Goal: Information Seeking & Learning: Check status

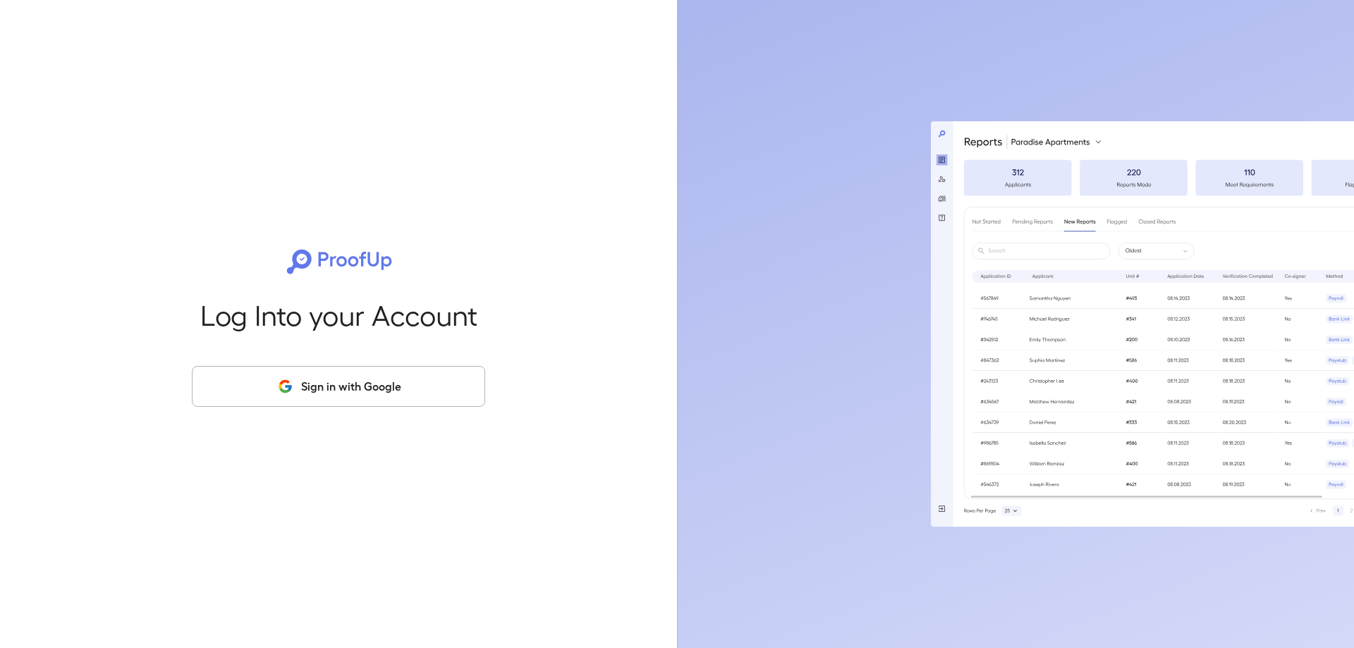
drag, startPoint x: 330, startPoint y: 368, endPoint x: 324, endPoint y: 374, distance: 8.5
click at [329, 369] on button "Sign in with Google" at bounding box center [338, 386] width 293 height 41
click at [324, 383] on button "Sign in with Google" at bounding box center [338, 386] width 293 height 41
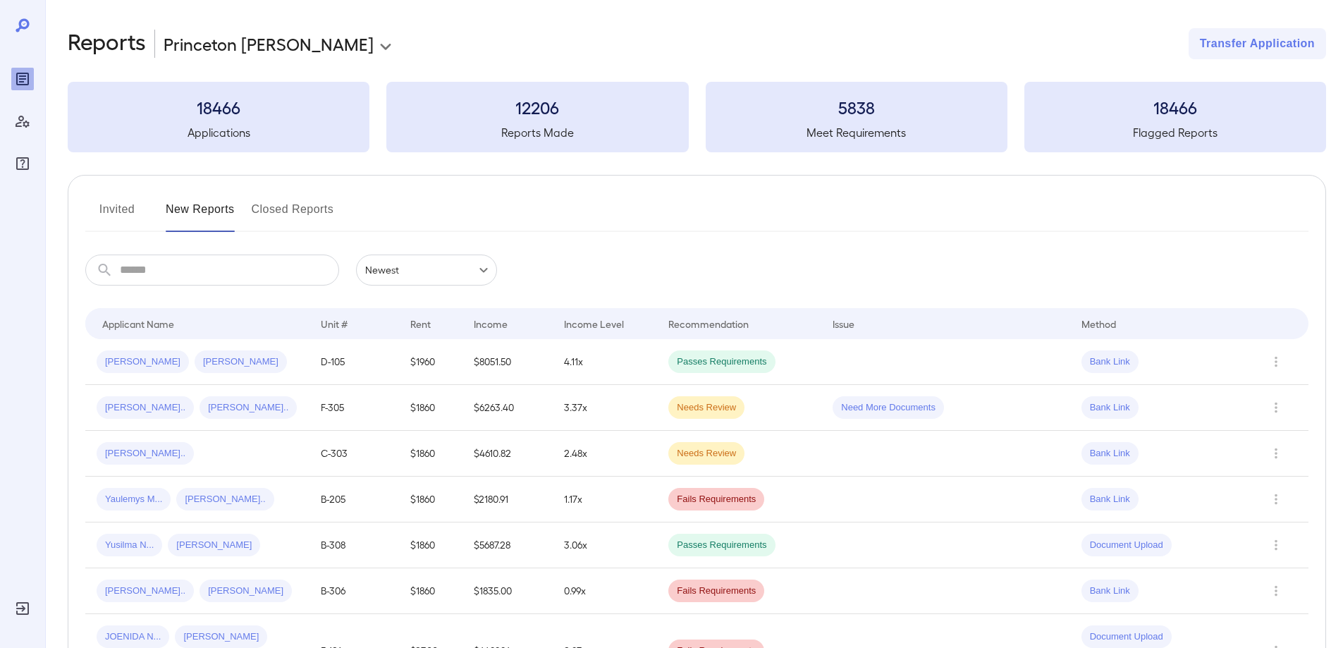
click at [116, 210] on button "Invited" at bounding box center [116, 215] width 63 height 34
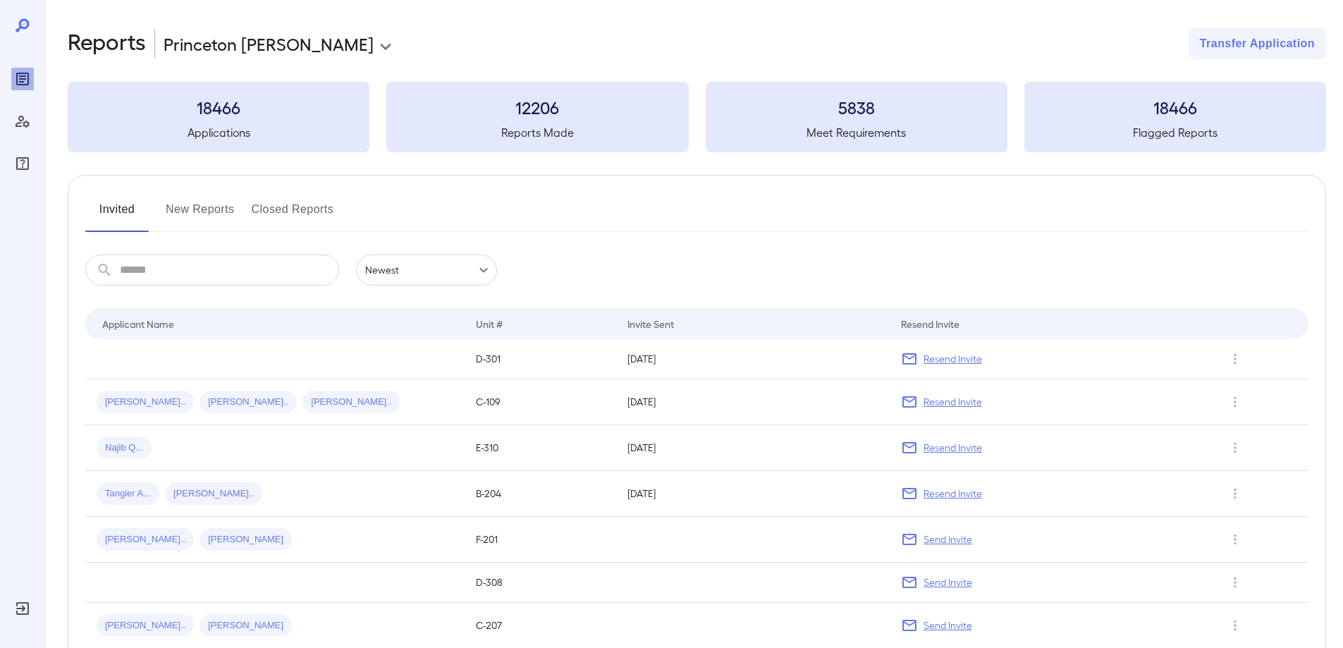
click at [196, 212] on button "New Reports" at bounding box center [200, 215] width 69 height 34
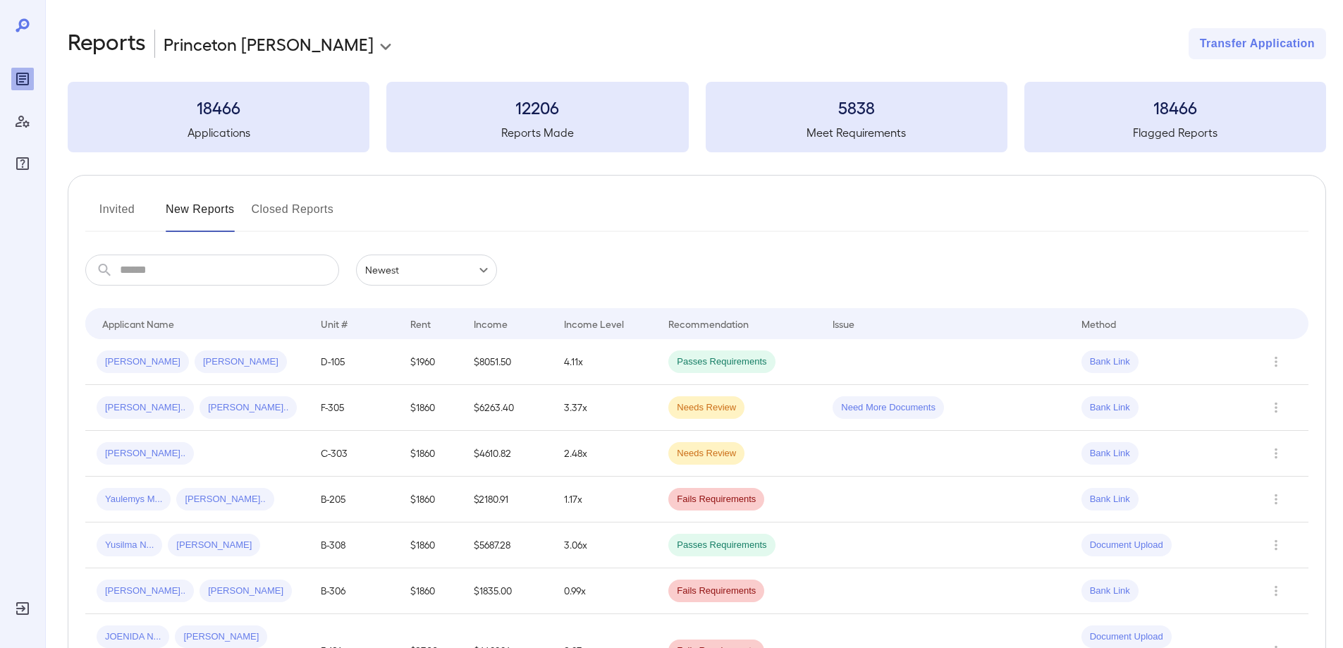
click at [123, 203] on button "Invited" at bounding box center [116, 215] width 63 height 34
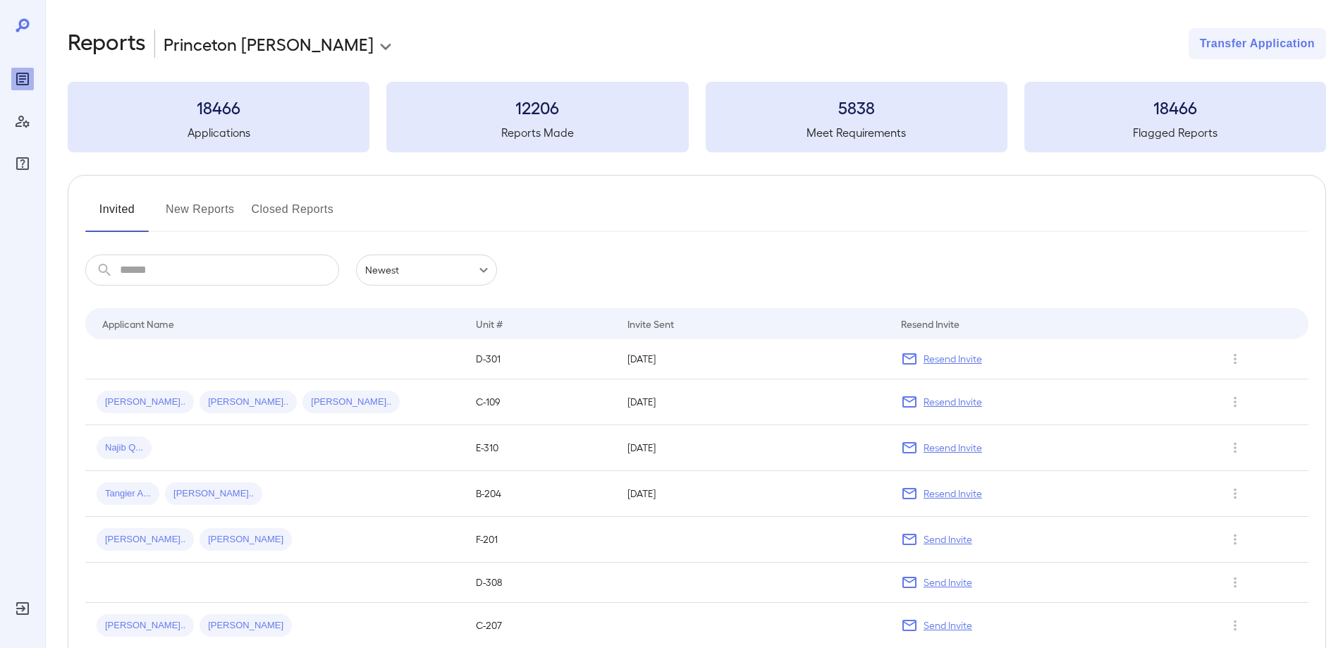
click at [191, 210] on button "New Reports" at bounding box center [200, 215] width 69 height 34
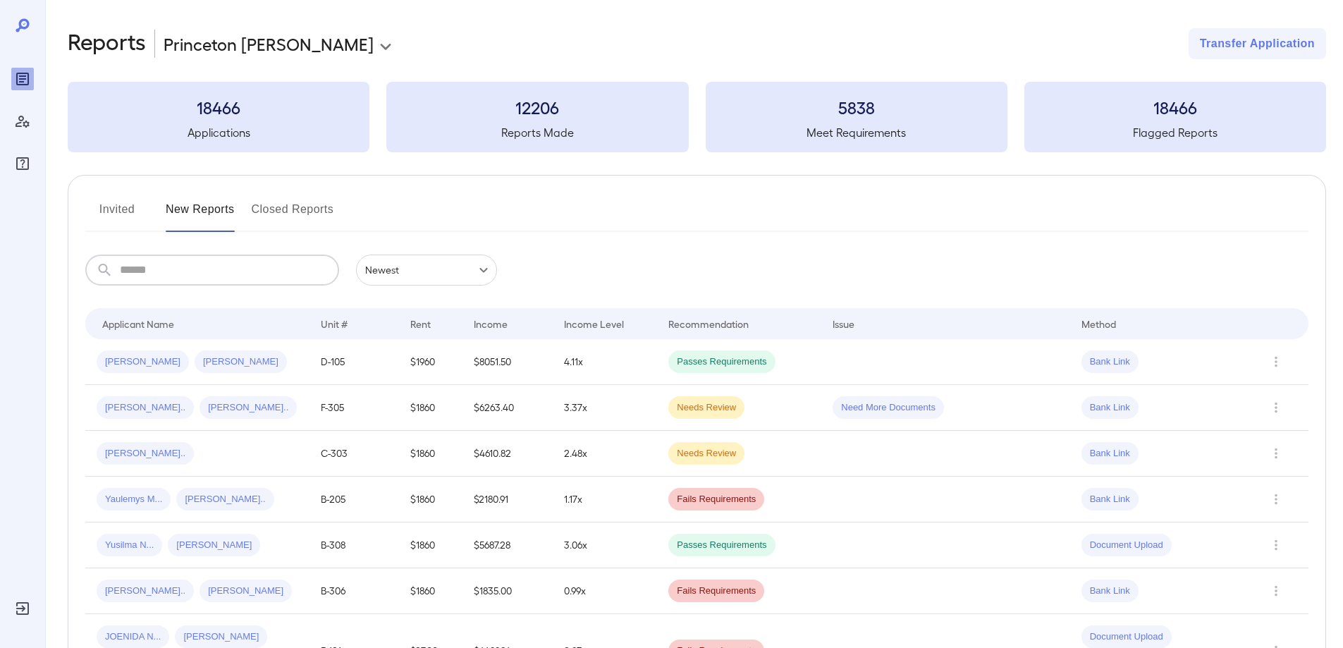
click at [169, 271] on input "text" at bounding box center [229, 270] width 219 height 31
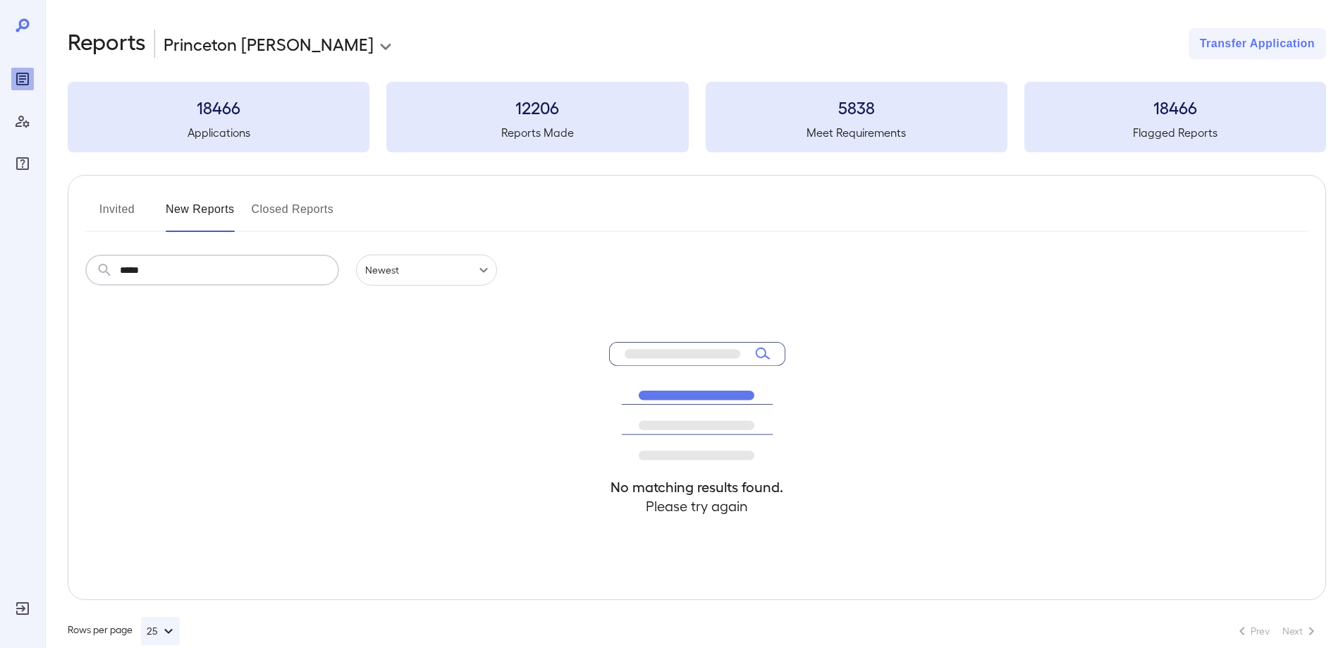
type input "*****"
click at [127, 213] on button "Invited" at bounding box center [116, 215] width 63 height 34
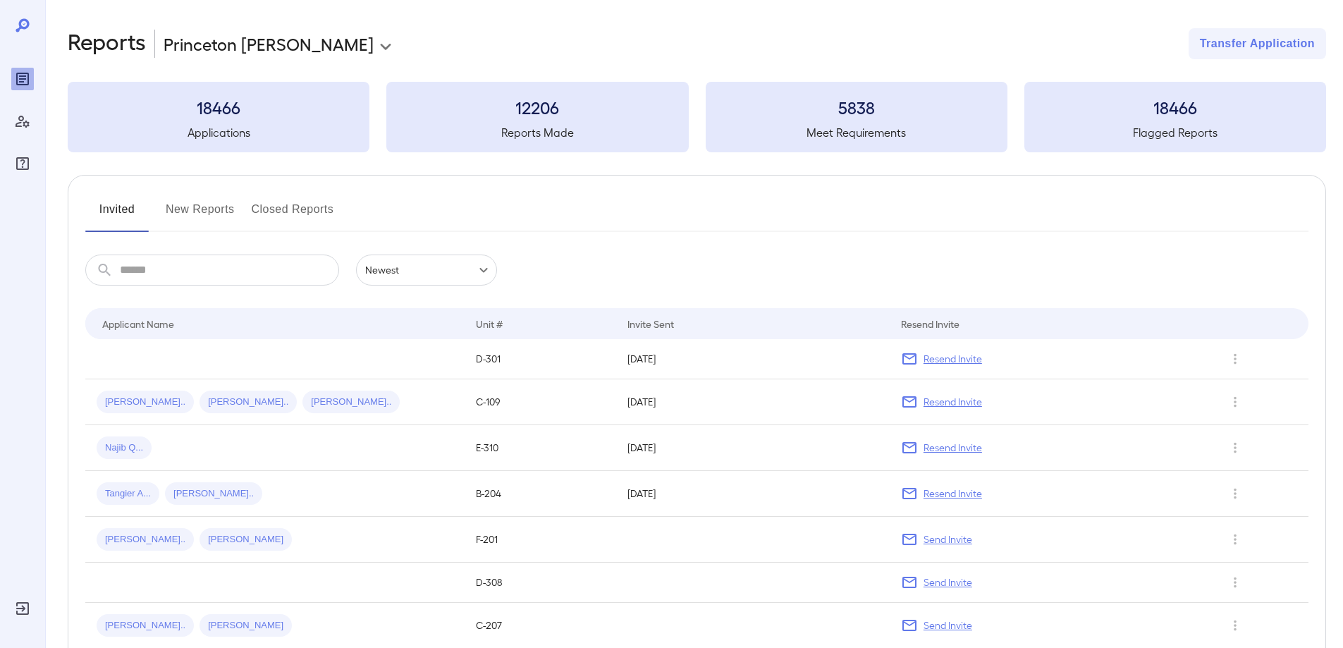
click at [133, 268] on input "text" at bounding box center [229, 270] width 219 height 31
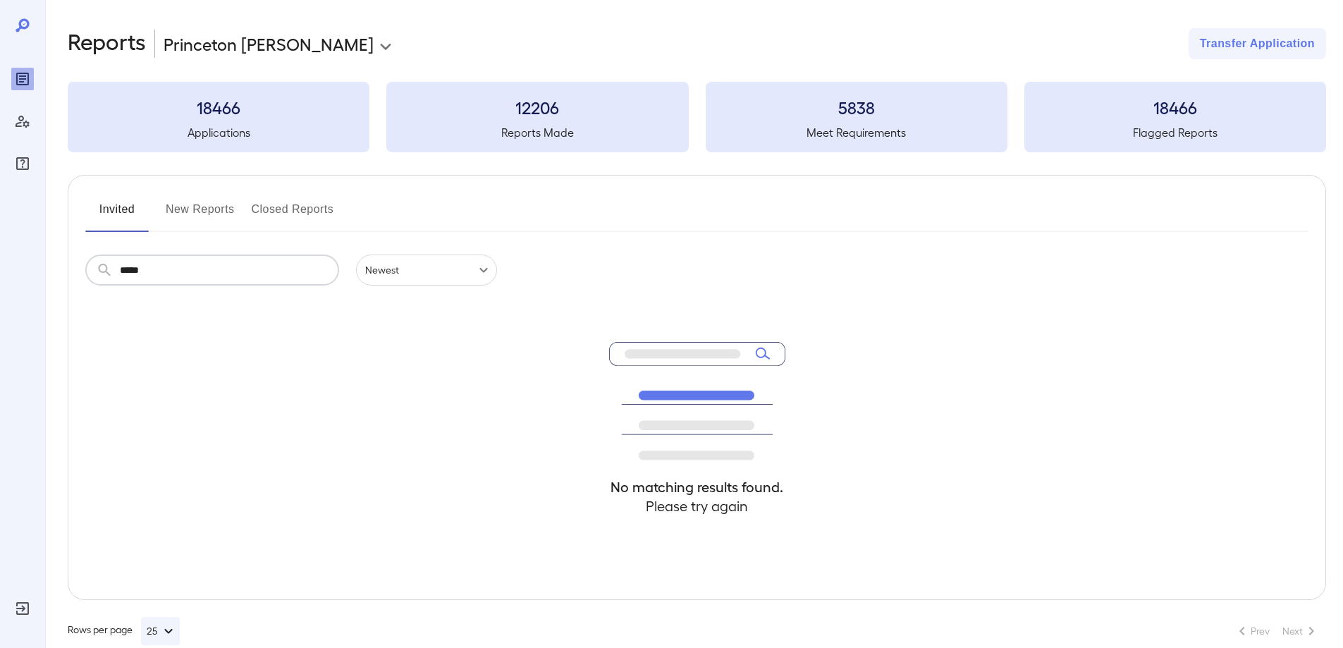
type input "*****"
click at [209, 121] on div "18466 Applications" at bounding box center [219, 117] width 302 height 71
click at [130, 193] on div "Invited New Reports Closed Reports ​ ***** ​ Newest ****** No matching results …" at bounding box center [697, 387] width 1259 height 425
click at [123, 207] on button "Invited" at bounding box center [116, 215] width 63 height 34
click at [121, 208] on button "Invited" at bounding box center [116, 215] width 63 height 34
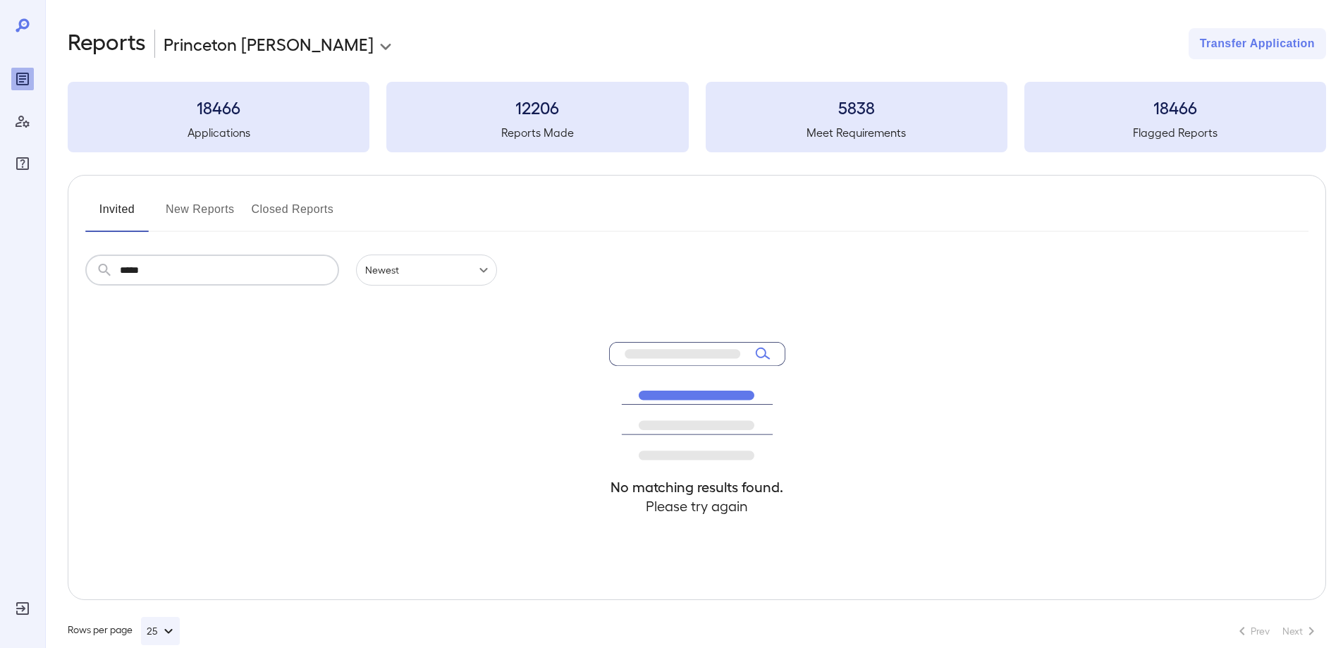
drag, startPoint x: 159, startPoint y: 272, endPoint x: 61, endPoint y: 270, distance: 98.0
click at [61, 270] on div "**********" at bounding box center [694, 336] width 1298 height 673
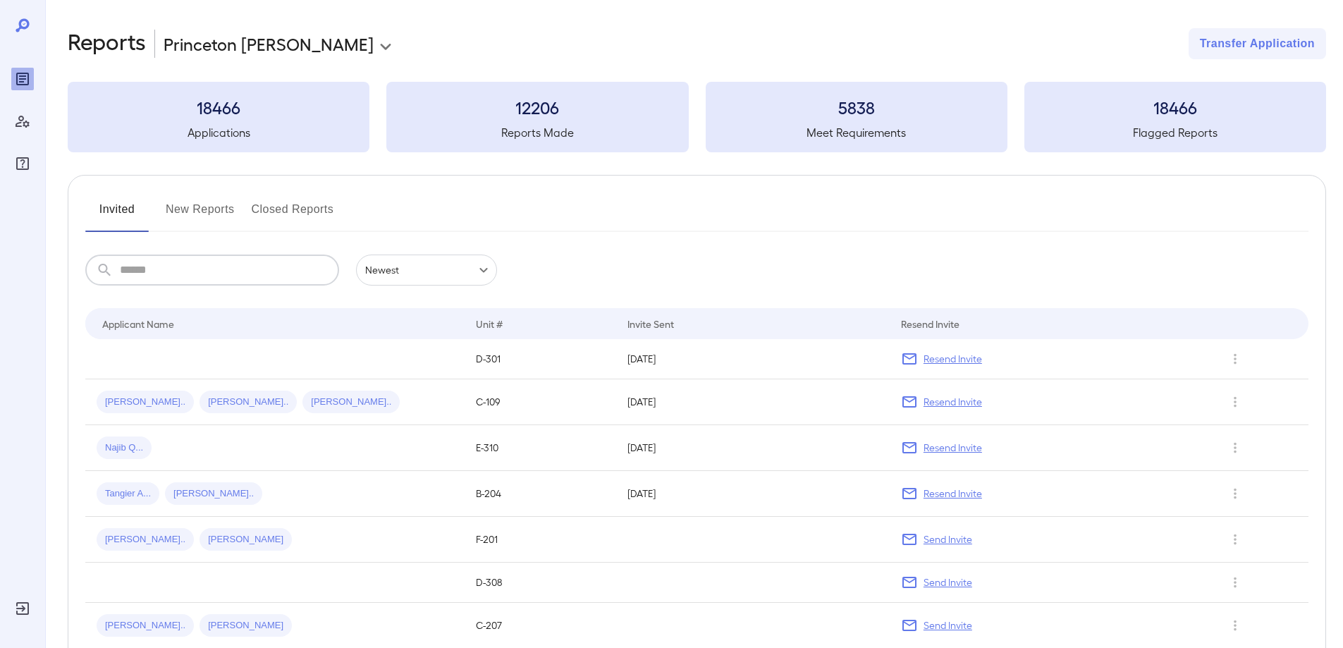
click at [23, 80] on icon "Reports" at bounding box center [22, 79] width 17 height 17
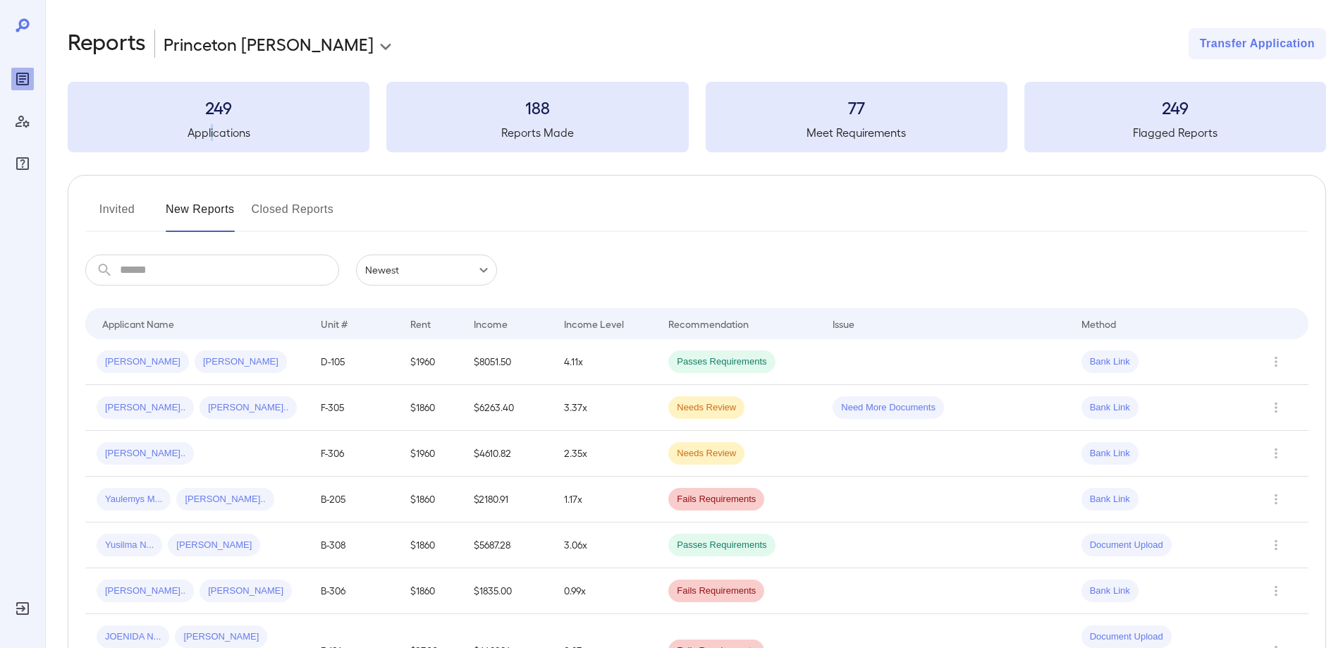
click at [212, 118] on div "249 Applications" at bounding box center [219, 117] width 302 height 71
click at [106, 212] on button "Invited" at bounding box center [116, 215] width 63 height 34
click at [128, 201] on button "Invited" at bounding box center [116, 215] width 63 height 34
click at [486, 272] on body "**********" at bounding box center [671, 324] width 1343 height 648
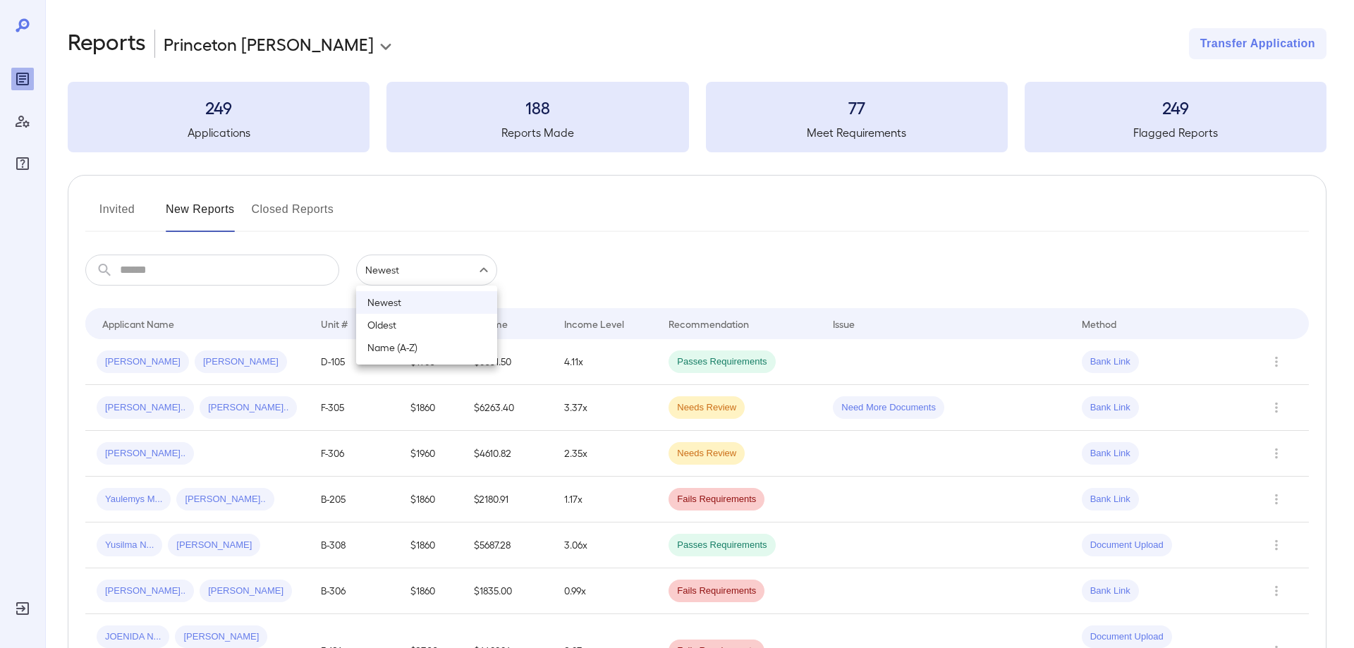
click at [395, 293] on li "Newest" at bounding box center [426, 302] width 141 height 23
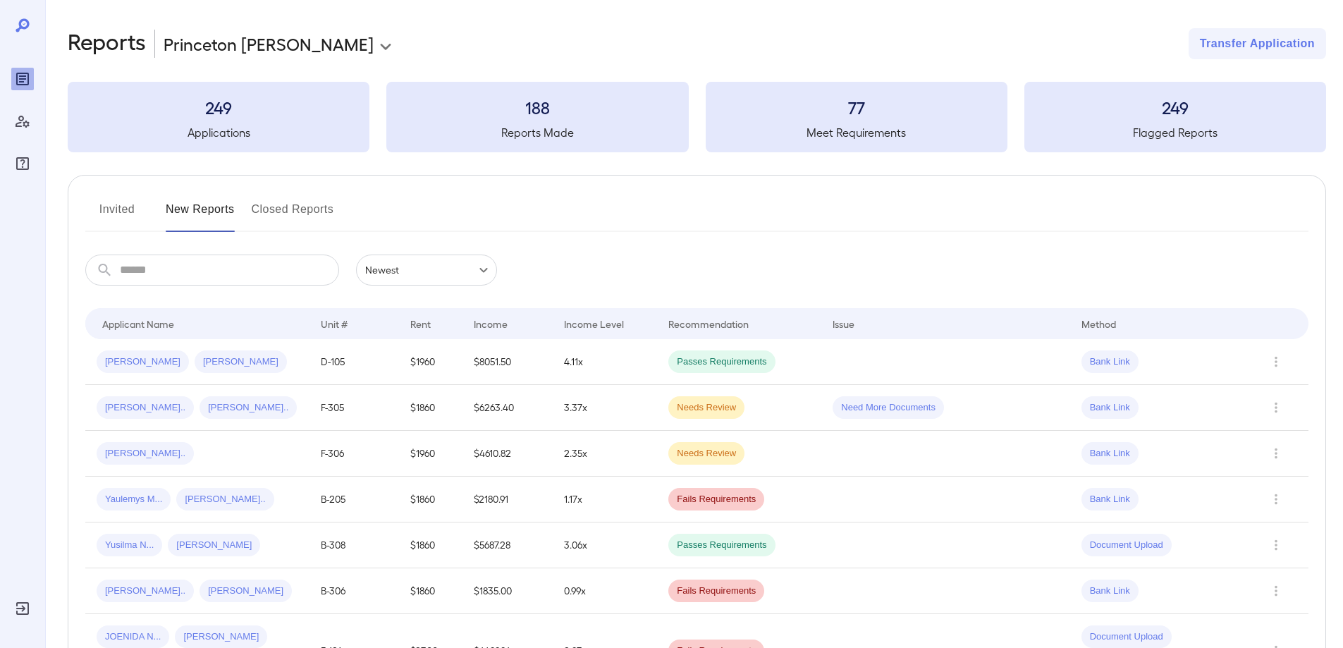
click at [487, 272] on body "**********" at bounding box center [671, 324] width 1343 height 648
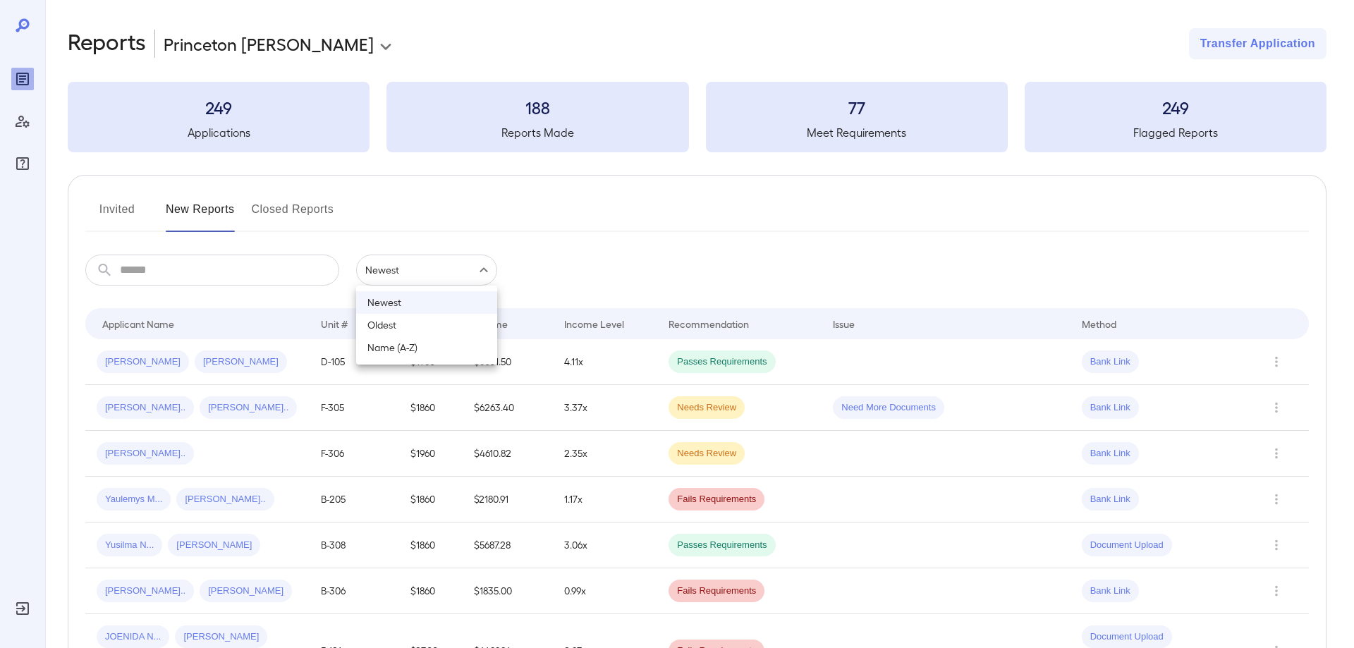
click at [404, 305] on li "Newest" at bounding box center [426, 302] width 141 height 23
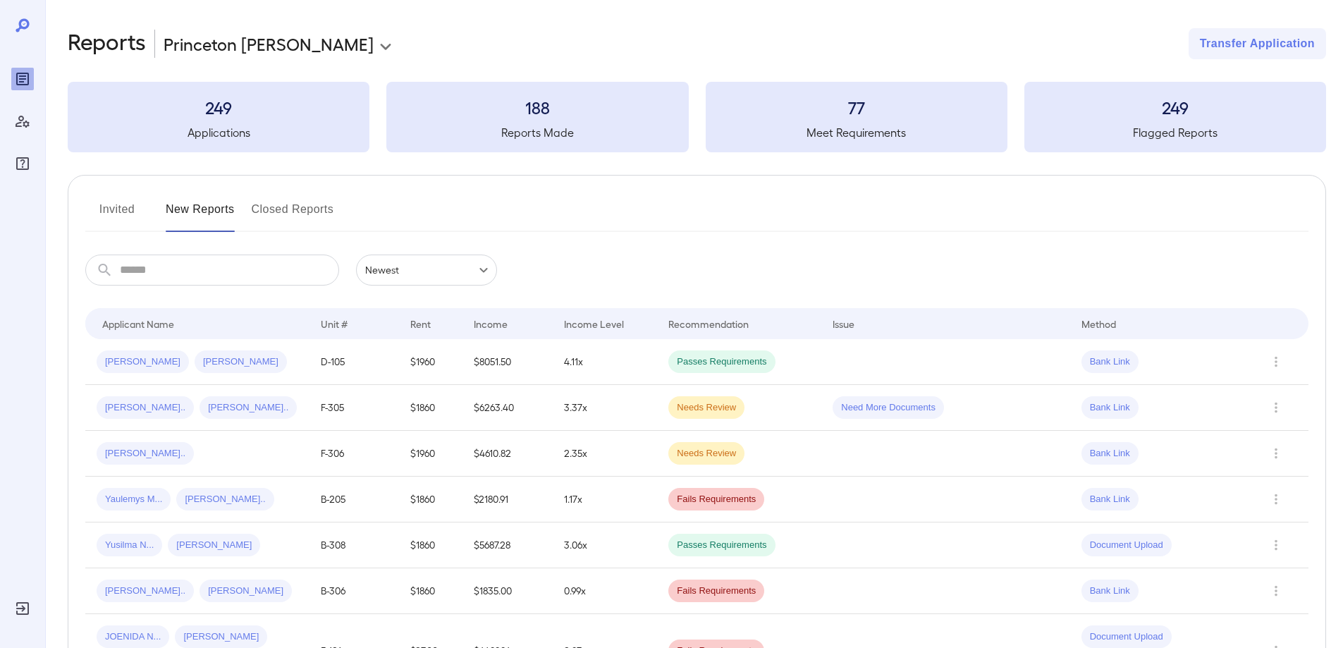
click at [121, 202] on button "Invited" at bounding box center [116, 215] width 63 height 34
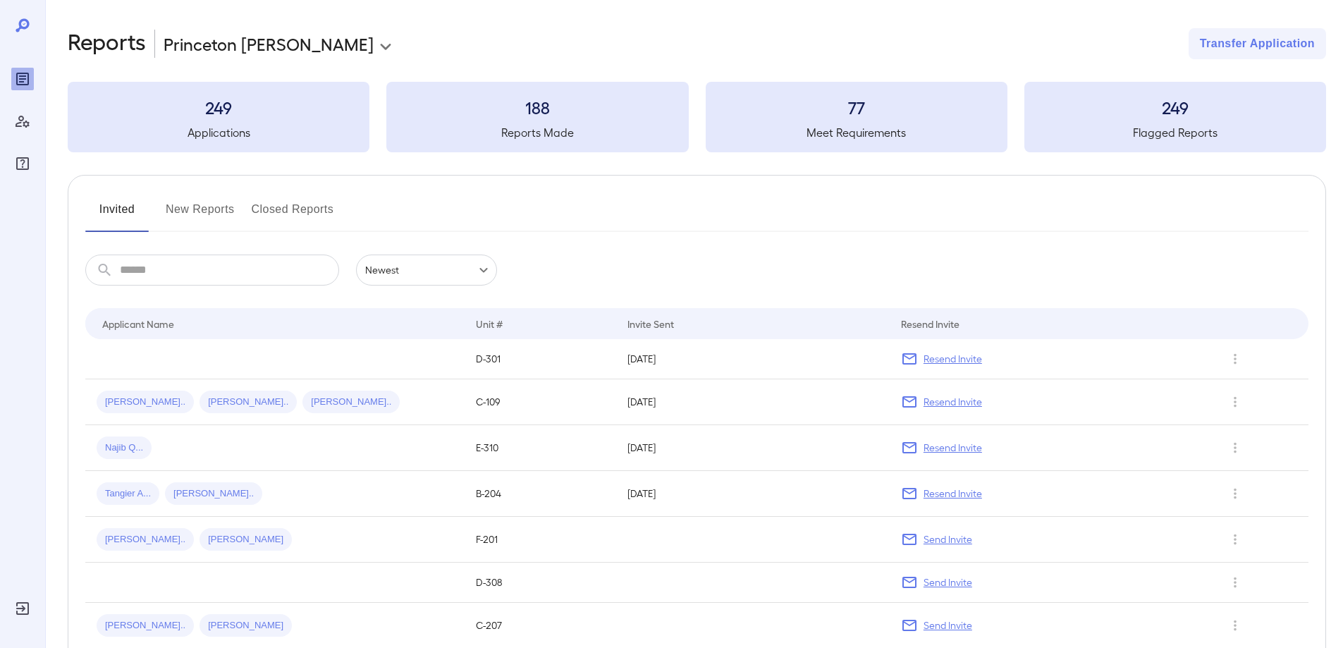
click at [188, 209] on button "New Reports" at bounding box center [200, 215] width 69 height 34
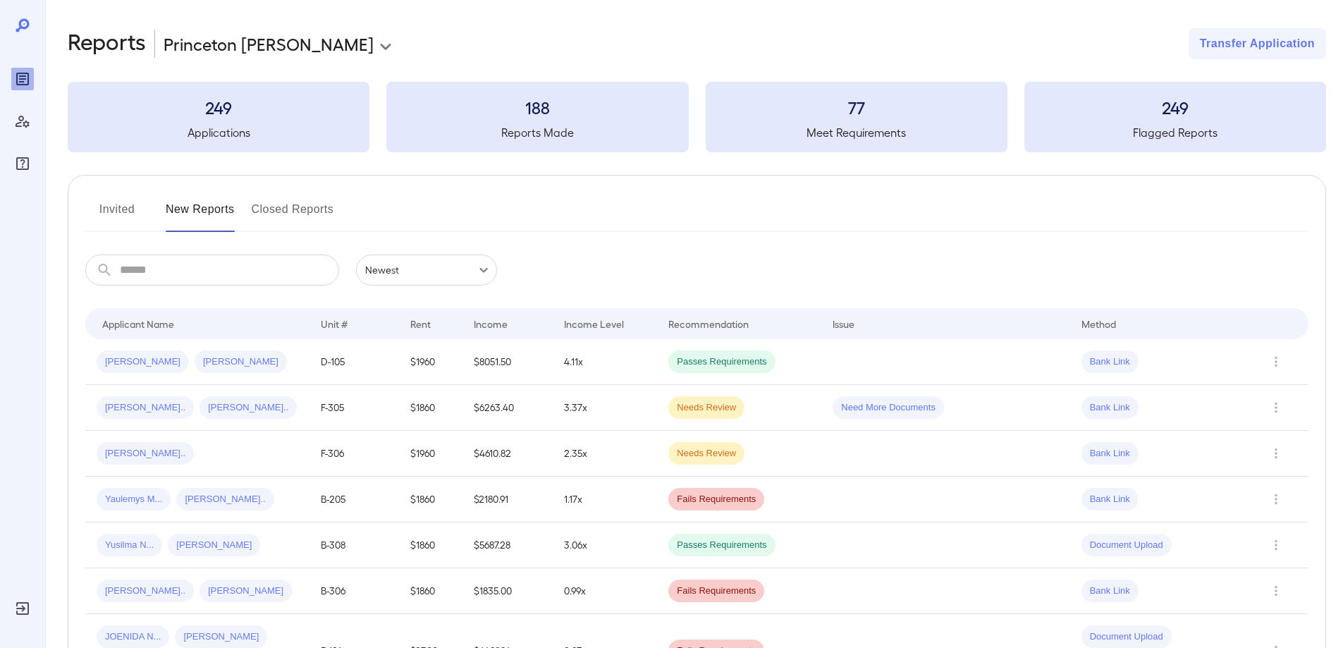
click at [115, 206] on button "Invited" at bounding box center [116, 215] width 63 height 34
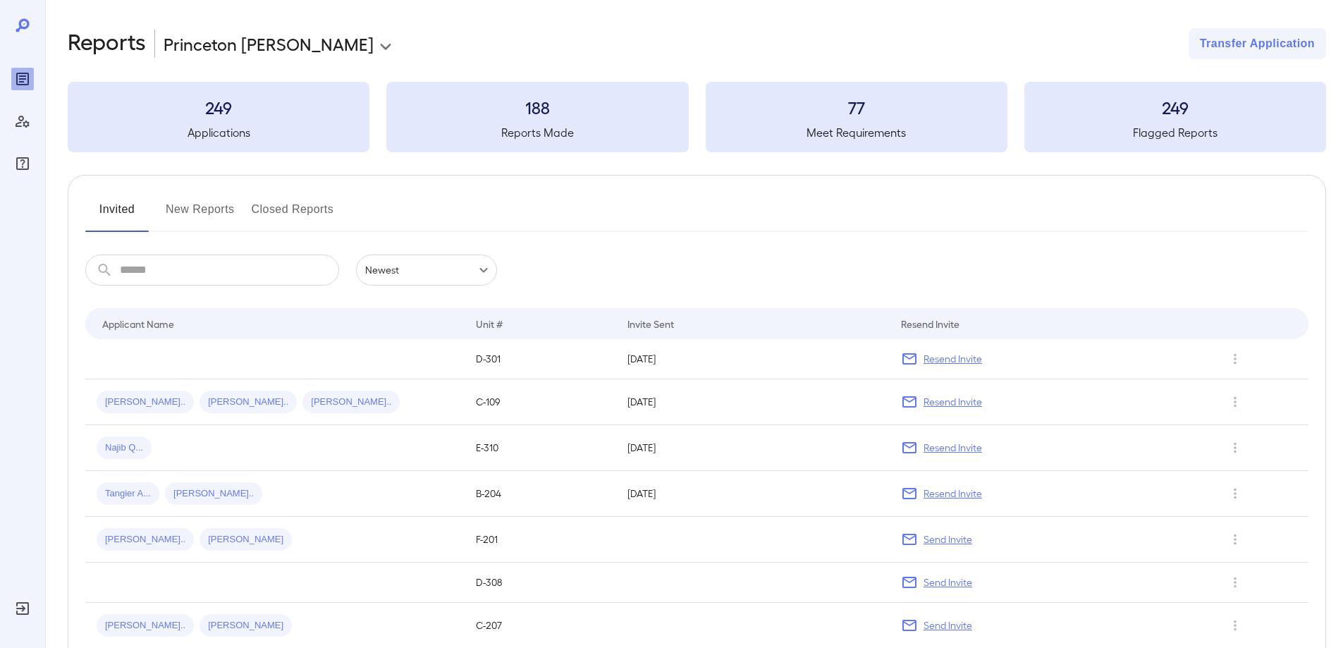
click at [200, 276] on input "text" at bounding box center [229, 270] width 219 height 31
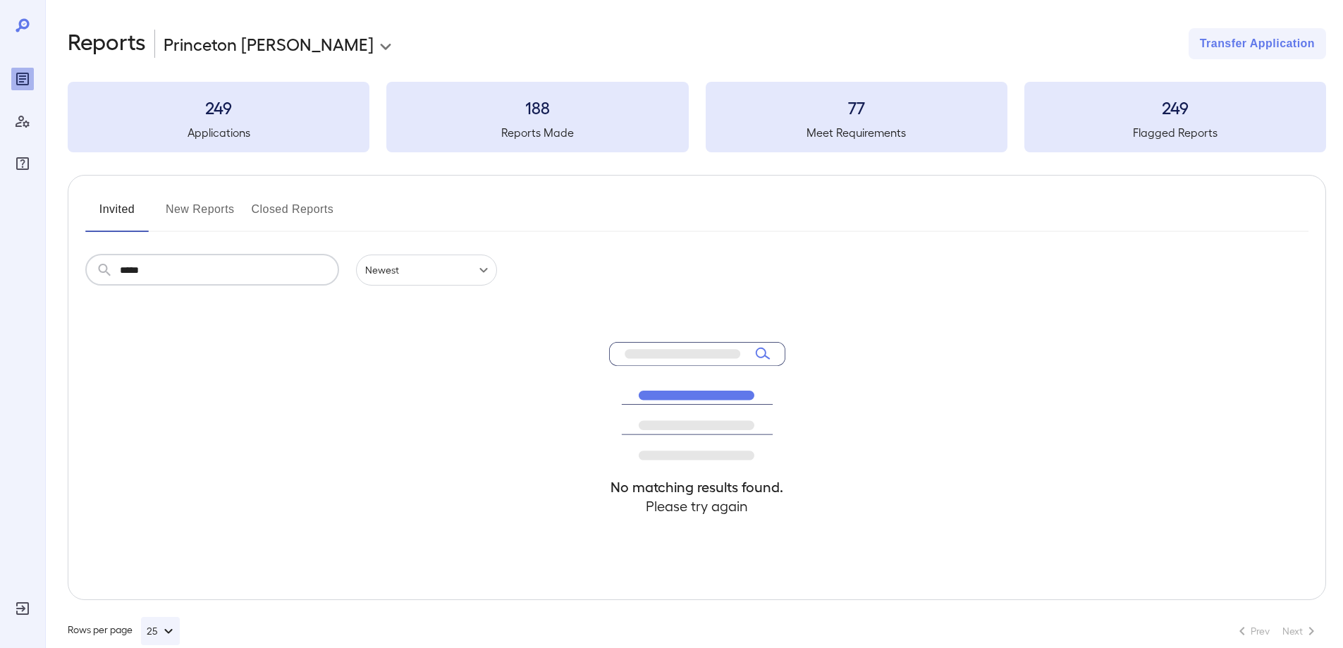
type input "*****"
drag, startPoint x: 189, startPoint y: 280, endPoint x: 83, endPoint y: 273, distance: 106.7
click at [83, 273] on div "Invited New Reports Closed Reports ​ ***** ​ Newest ****** No matching results …" at bounding box center [697, 387] width 1259 height 425
type input "****"
click at [328, 380] on div "No matching results found. Please try again" at bounding box center [697, 443] width 1224 height 314
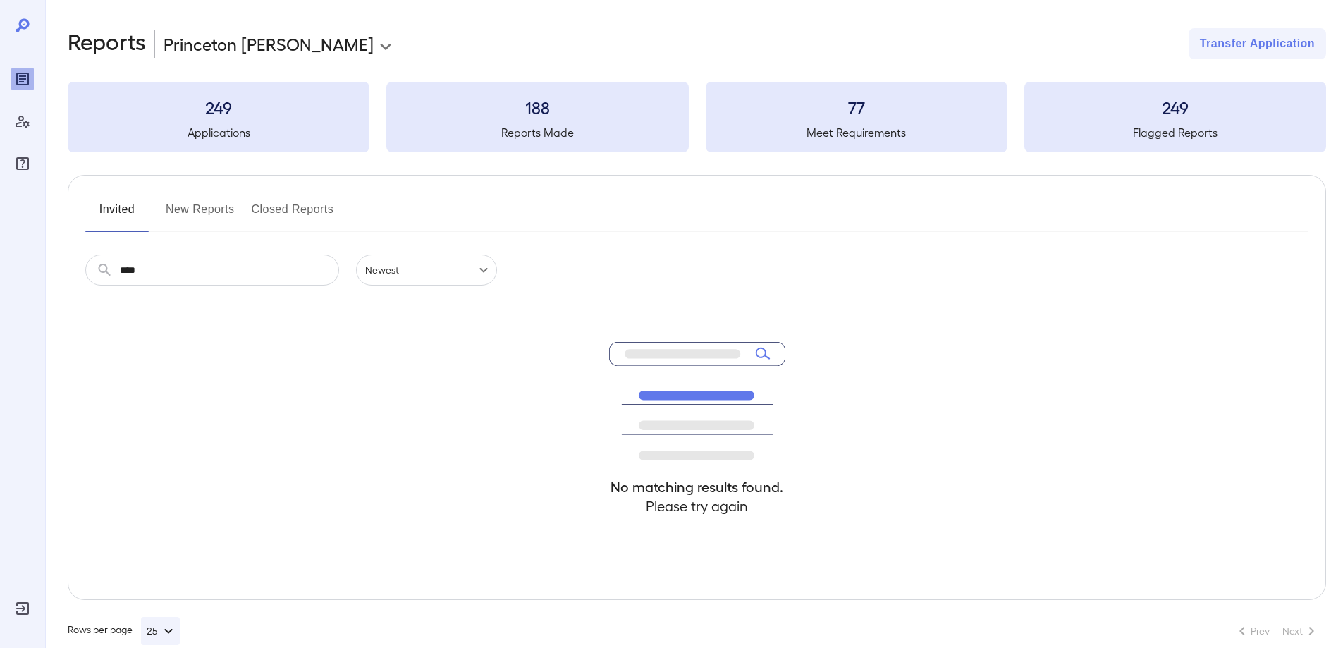
drag, startPoint x: 874, startPoint y: 126, endPoint x: 871, endPoint y: 119, distance: 7.3
click at [874, 124] on h5 "Meet Requirements" at bounding box center [857, 132] width 302 height 17
drag, startPoint x: 857, startPoint y: 119, endPoint x: 853, endPoint y: 109, distance: 11.2
click at [855, 113] on div "77 Meet Requirements" at bounding box center [857, 117] width 302 height 71
click at [796, 233] on div "Invited New Reports Closed Reports ​ **** ​ Newest ****** No matching results f…" at bounding box center [697, 387] width 1259 height 425
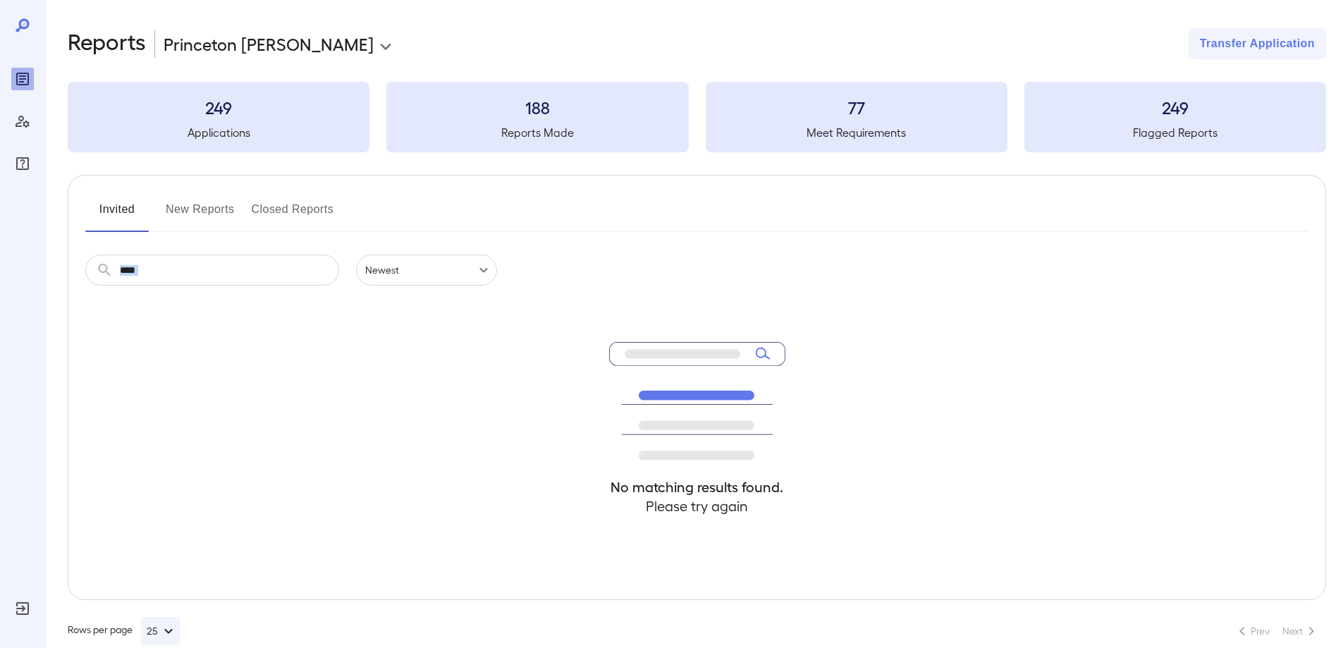
click at [126, 208] on button "Invited" at bounding box center [116, 215] width 63 height 34
click at [203, 206] on button "New Reports" at bounding box center [200, 215] width 69 height 34
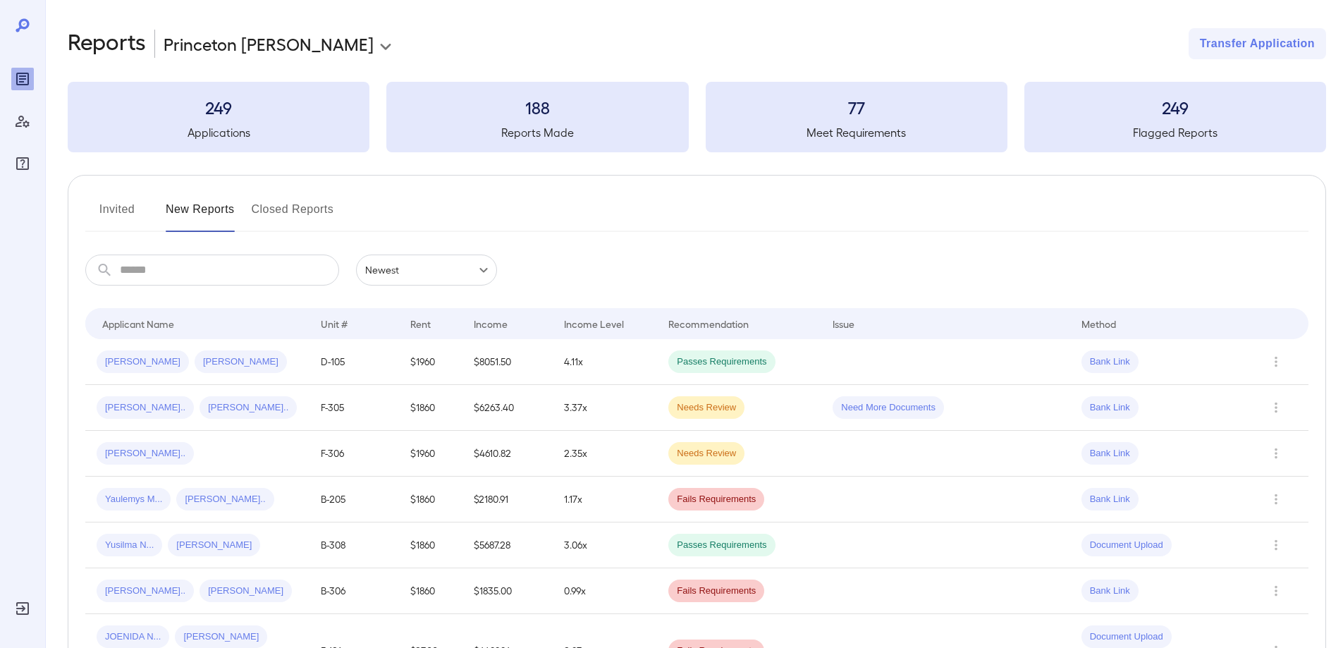
click at [128, 206] on button "Invited" at bounding box center [116, 215] width 63 height 34
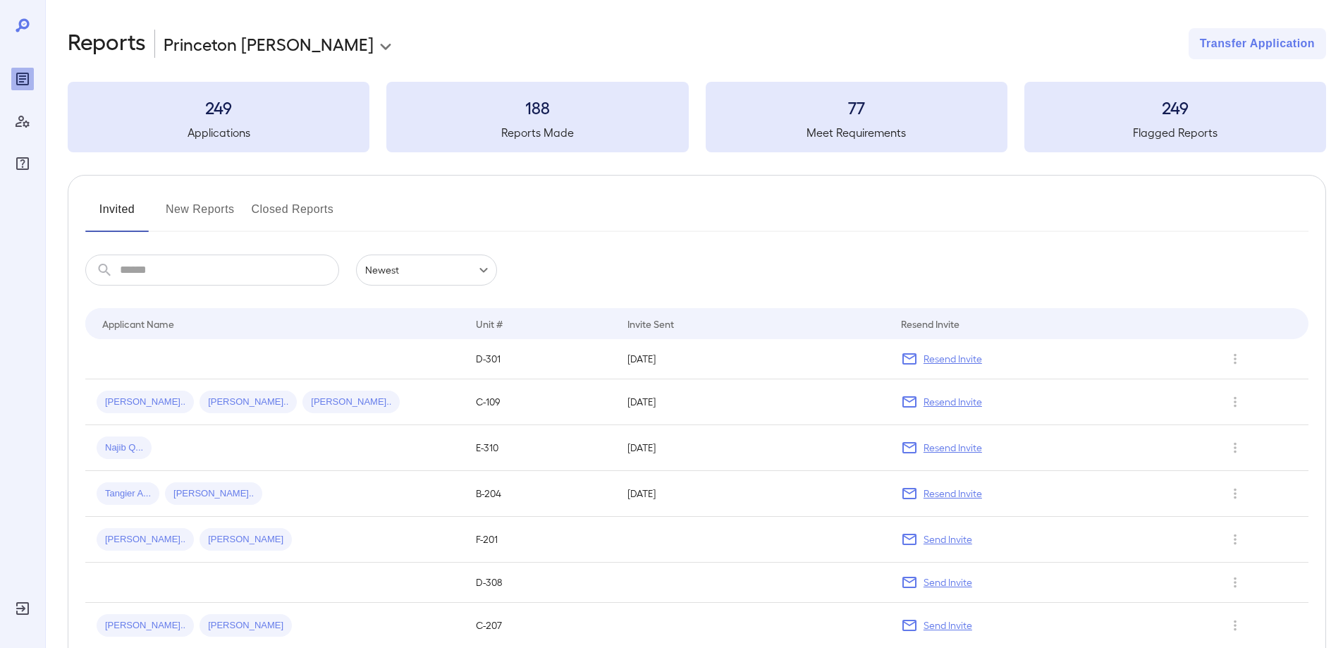
click at [149, 318] on div "Applicant Name" at bounding box center [138, 323] width 72 height 17
click at [214, 327] on div "Applicant Name" at bounding box center [277, 323] width 351 height 17
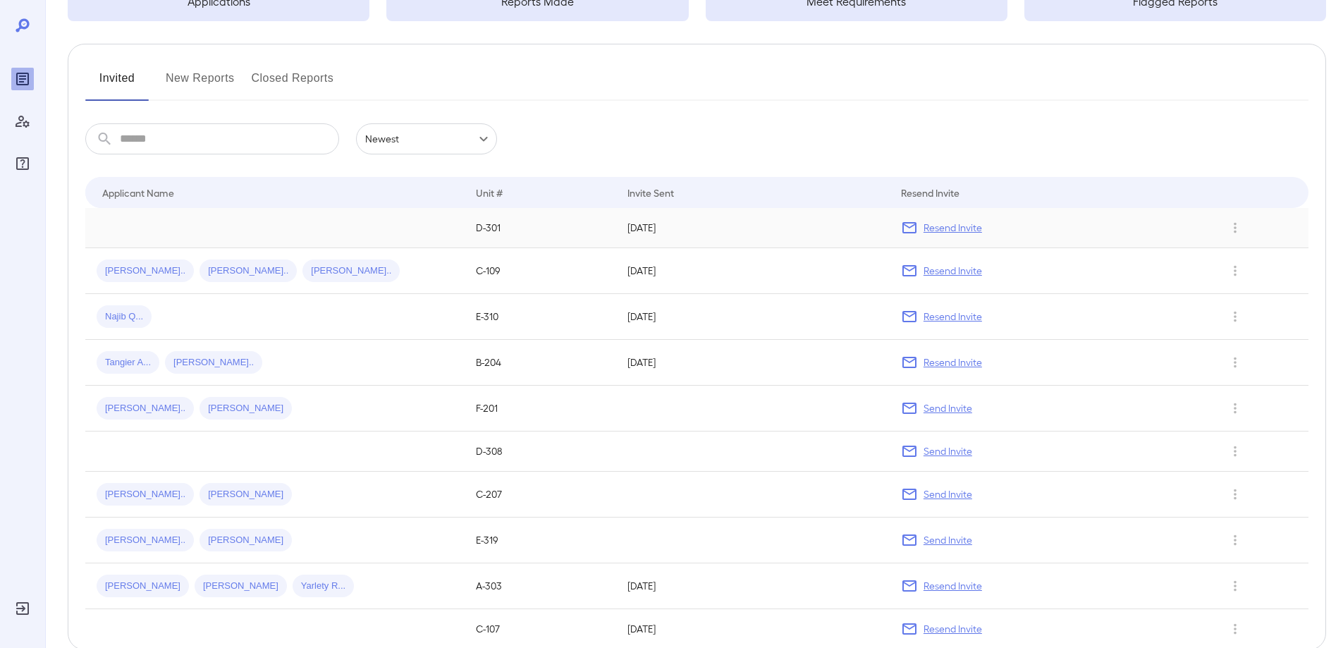
scroll to position [207, 0]
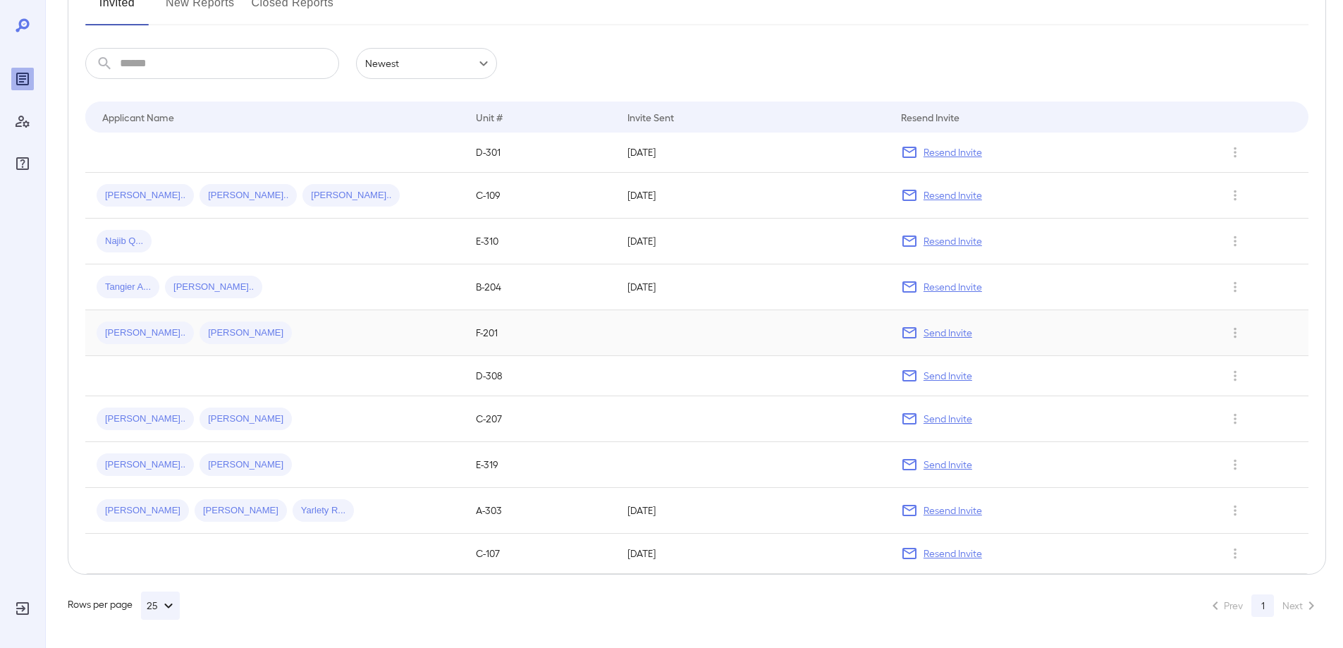
click at [130, 331] on span "Shameka D..." at bounding box center [145, 333] width 97 height 13
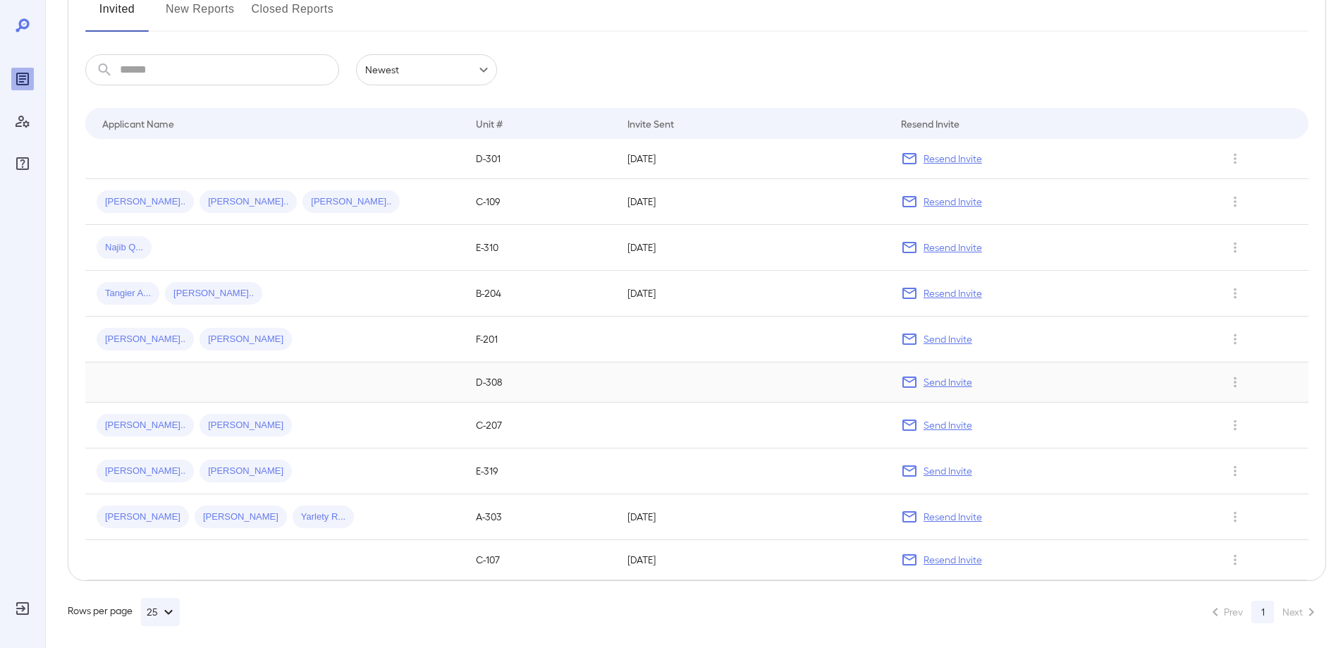
scroll to position [207, 0]
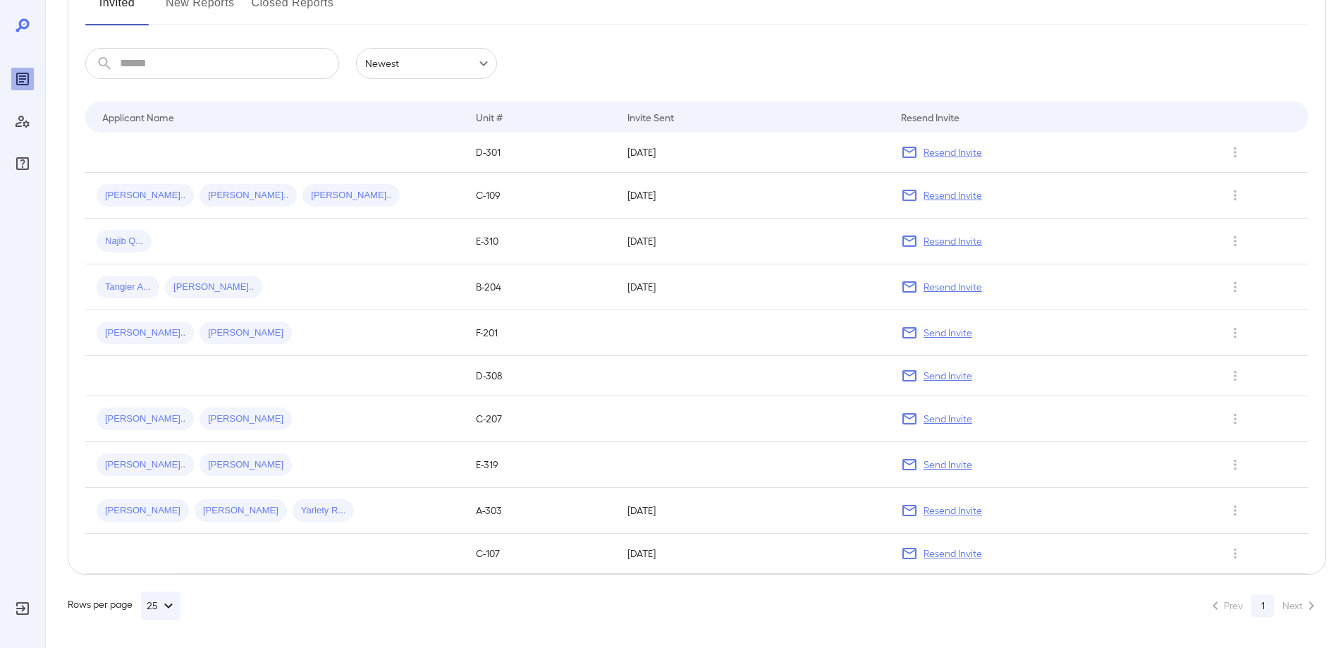
click at [1314, 599] on li "Next" at bounding box center [1301, 606] width 50 height 23
click at [1309, 602] on li "Next" at bounding box center [1301, 606] width 50 height 23
click at [1219, 608] on li "Prev" at bounding box center [1225, 606] width 49 height 23
click at [1218, 608] on li "Prev" at bounding box center [1225, 606] width 49 height 23
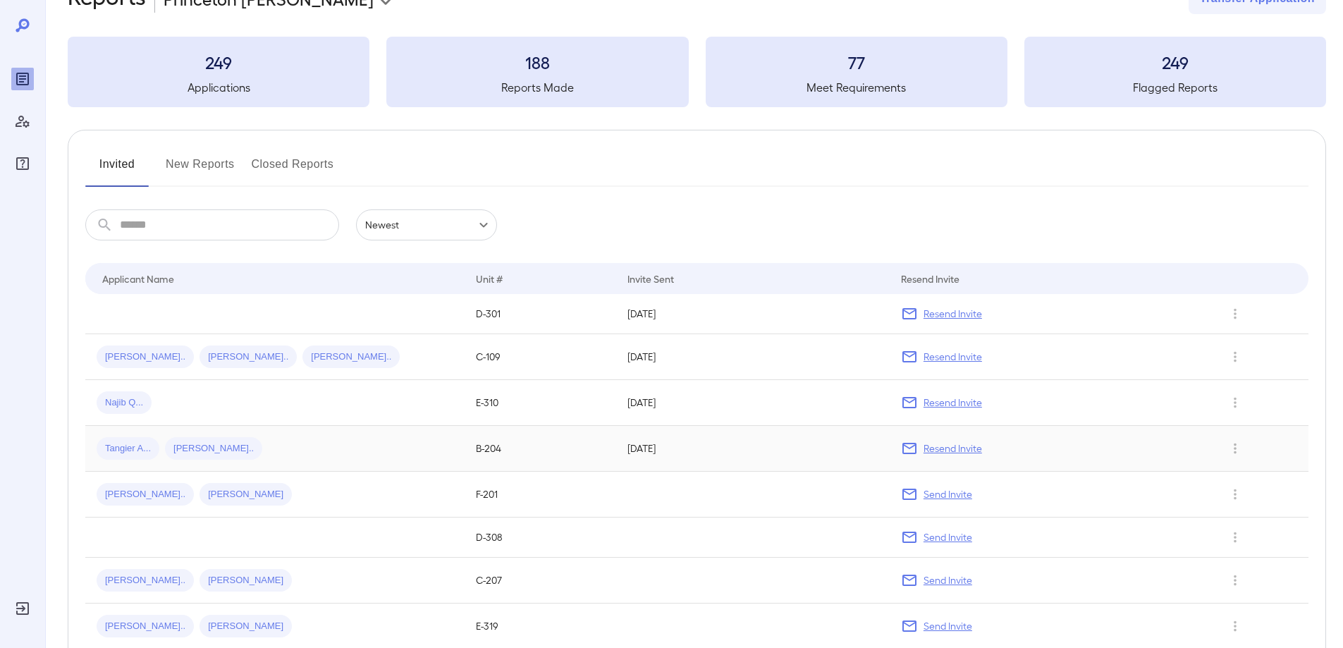
scroll to position [71, 0]
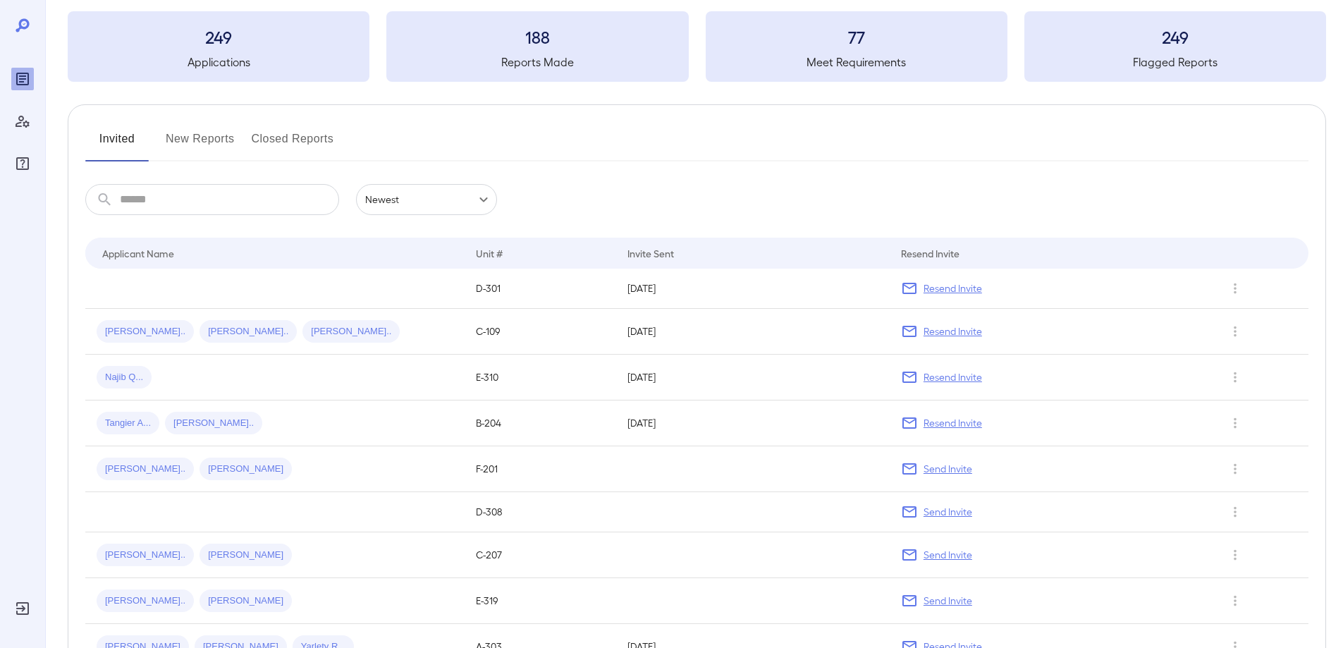
click at [197, 137] on button "New Reports" at bounding box center [200, 145] width 69 height 34
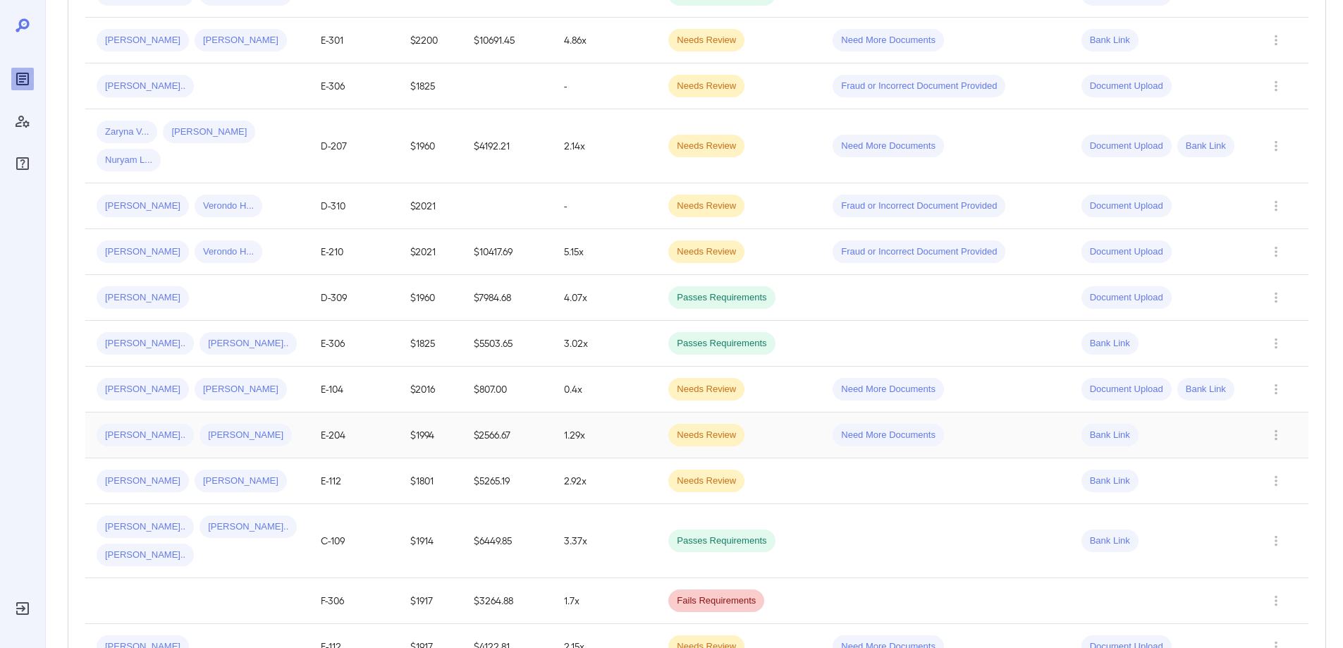
scroll to position [939, 0]
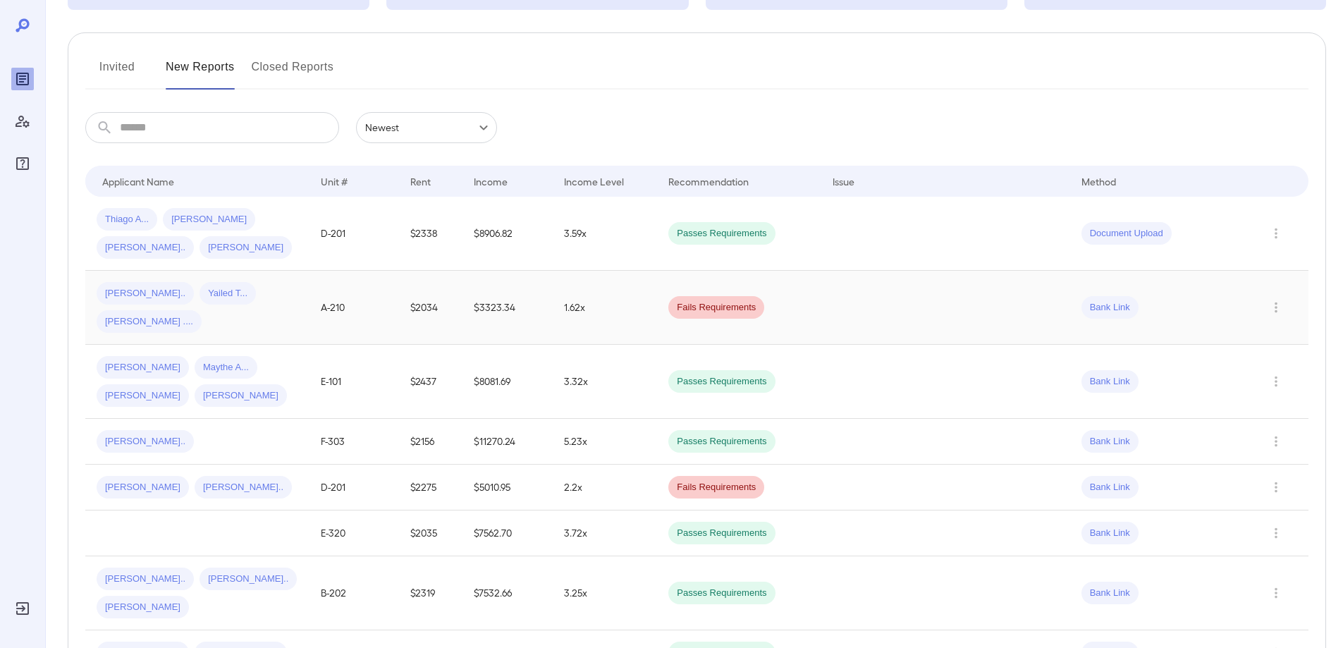
scroll to position [0, 0]
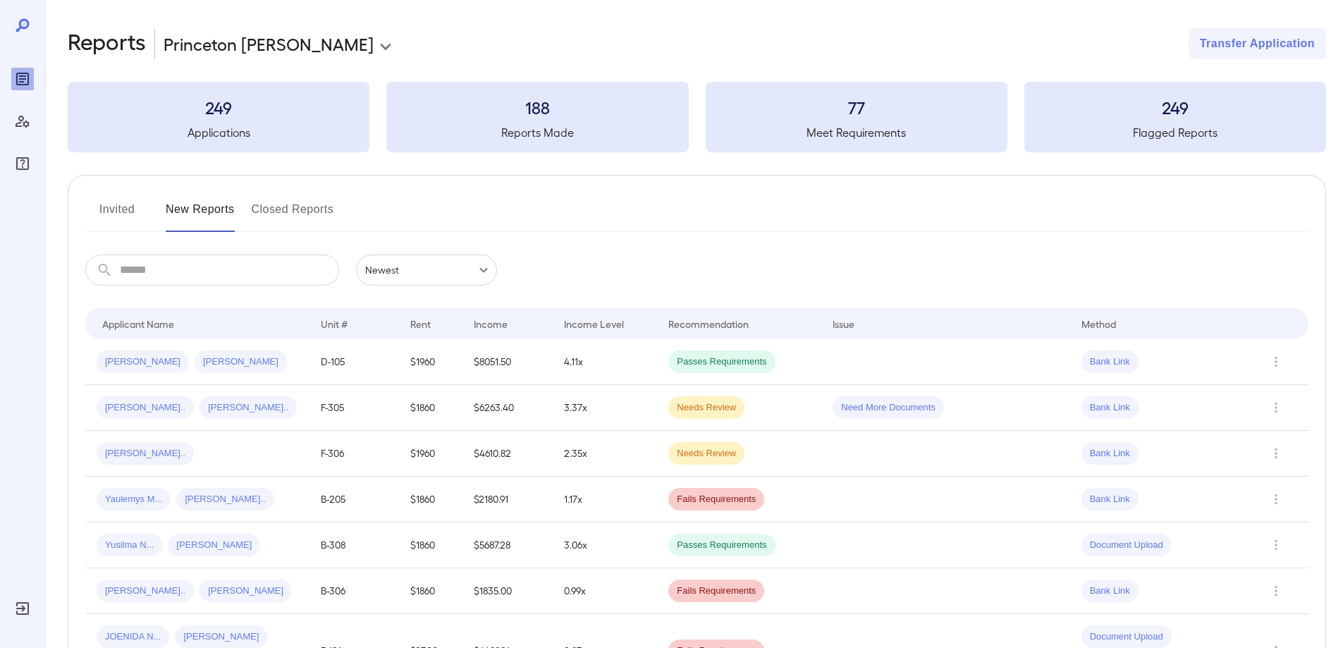
click at [120, 207] on button "Invited" at bounding box center [116, 215] width 63 height 34
click at [123, 355] on span "[PERSON_NAME]" at bounding box center [143, 361] width 92 height 13
click at [109, 205] on button "Invited" at bounding box center [116, 215] width 63 height 34
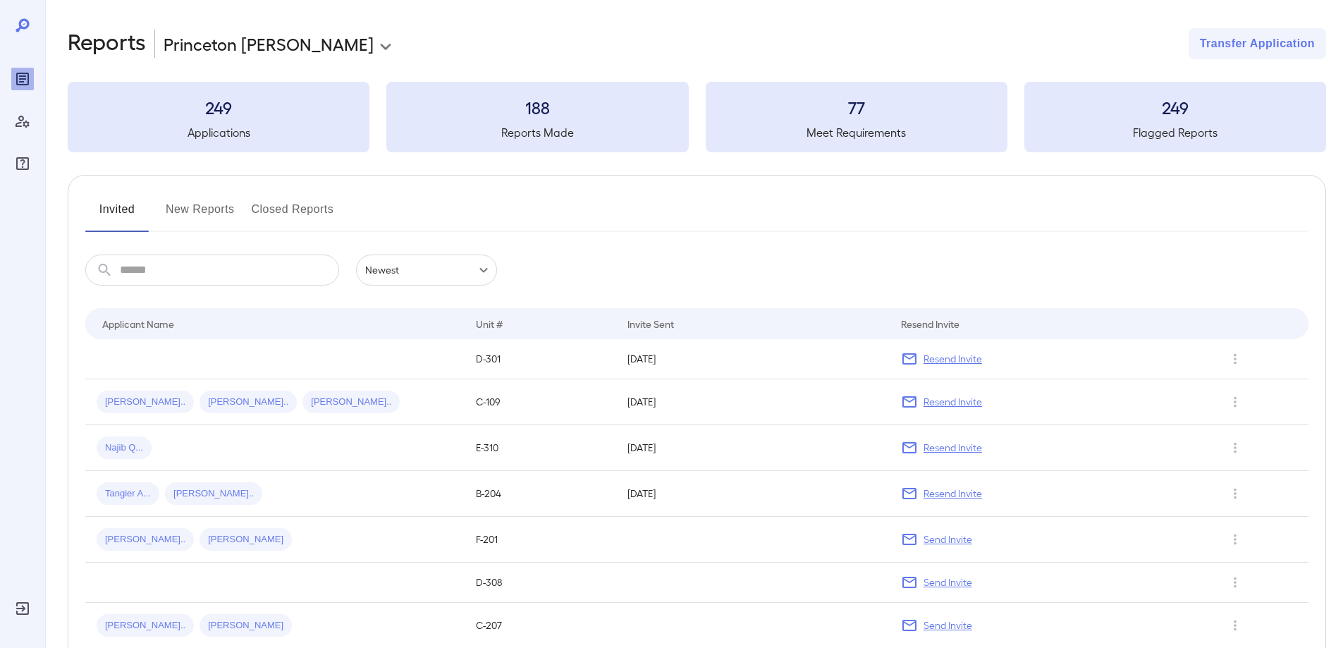
click at [112, 205] on button "Invited" at bounding box center [116, 215] width 63 height 34
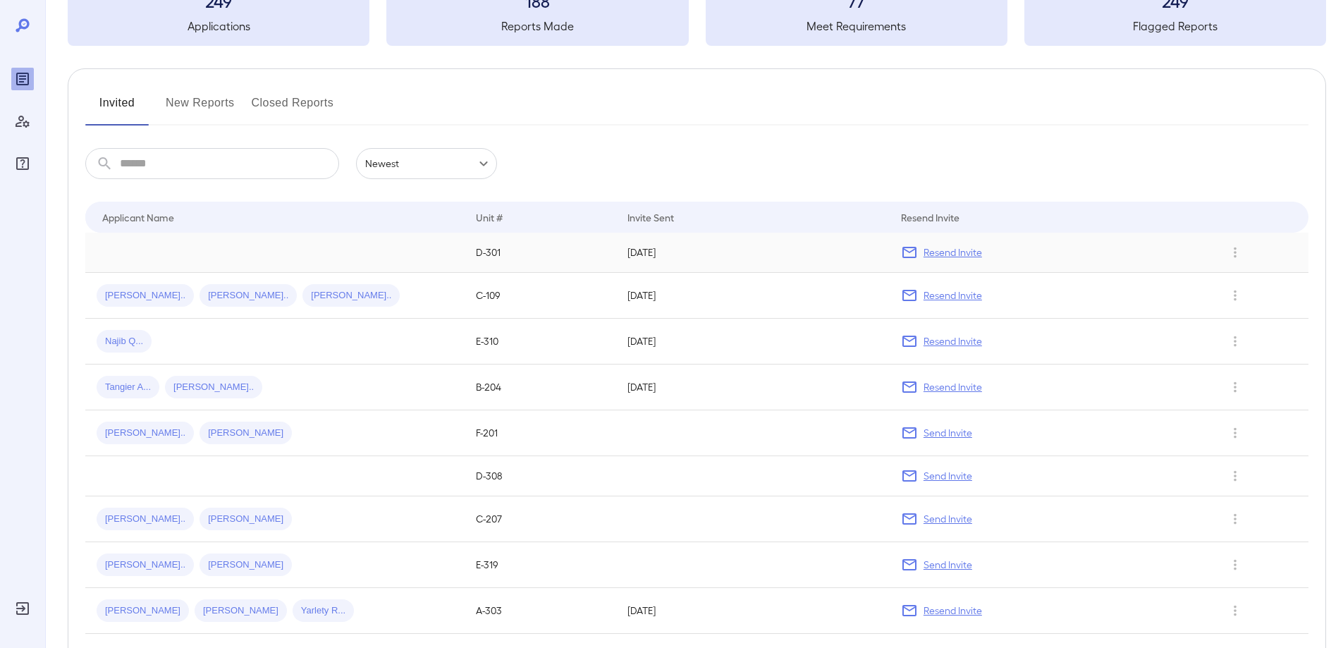
scroll to position [141, 0]
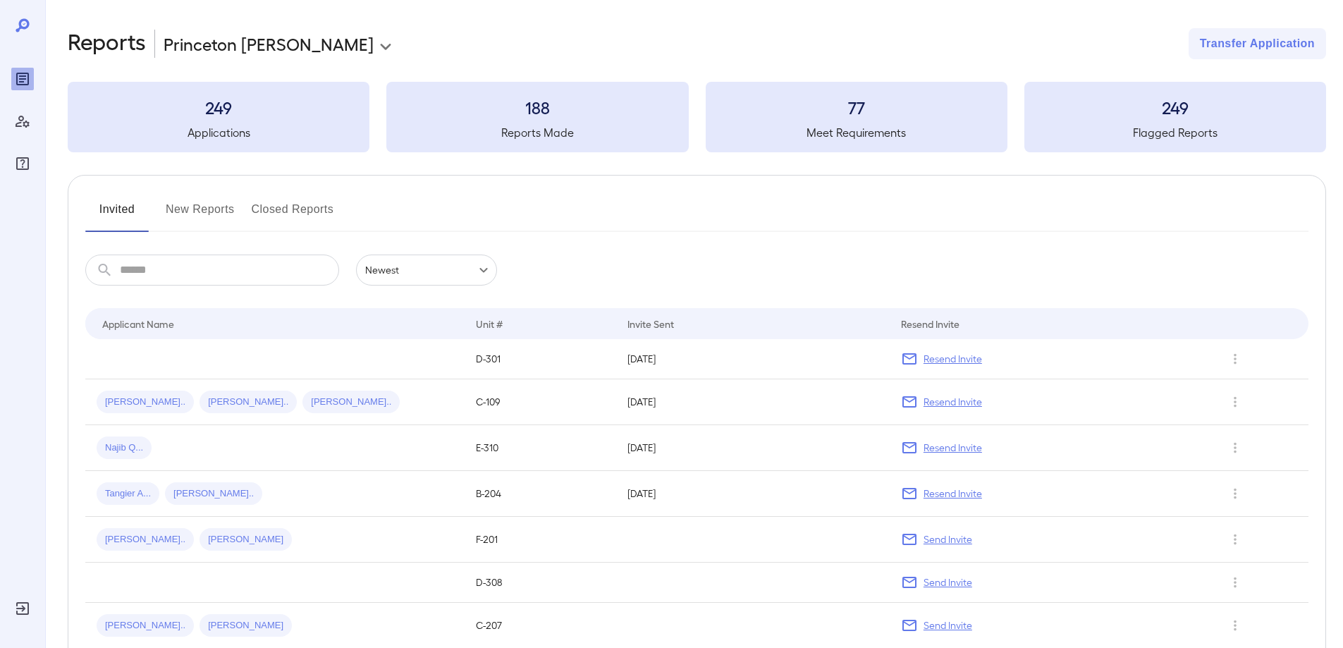
click at [125, 203] on button "Invited" at bounding box center [116, 215] width 63 height 34
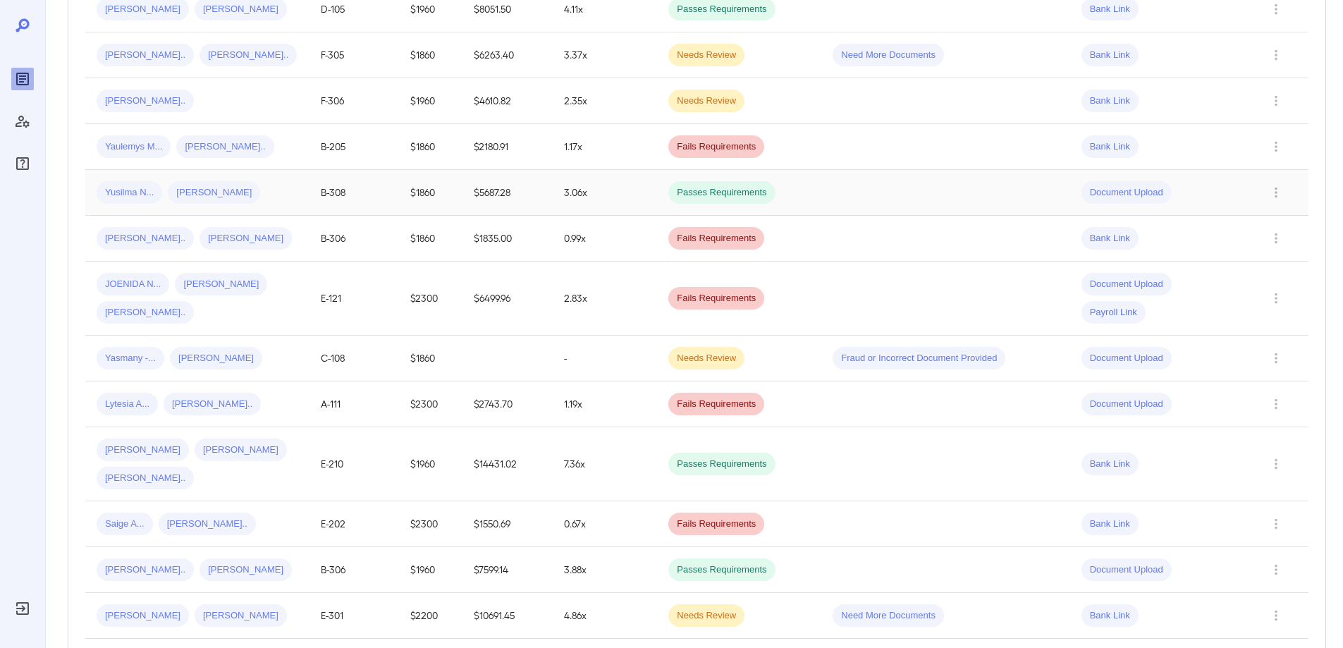
scroll to position [71, 0]
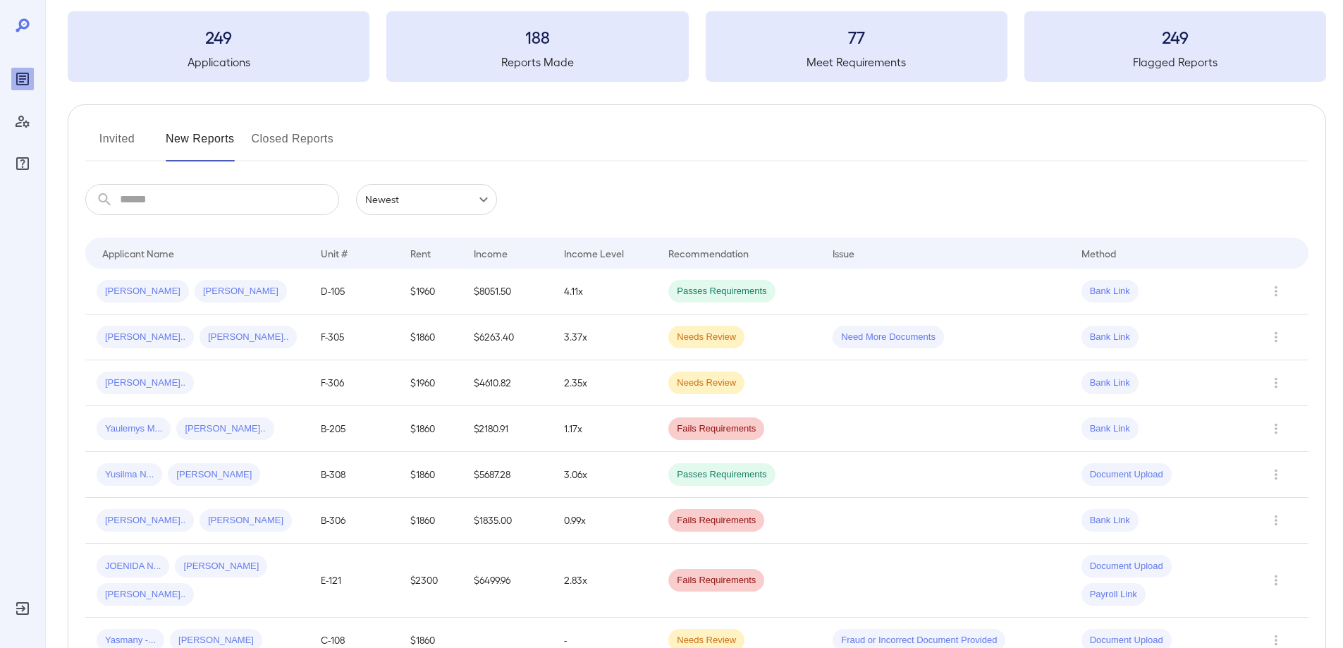
click at [117, 137] on button "Invited" at bounding box center [116, 145] width 63 height 34
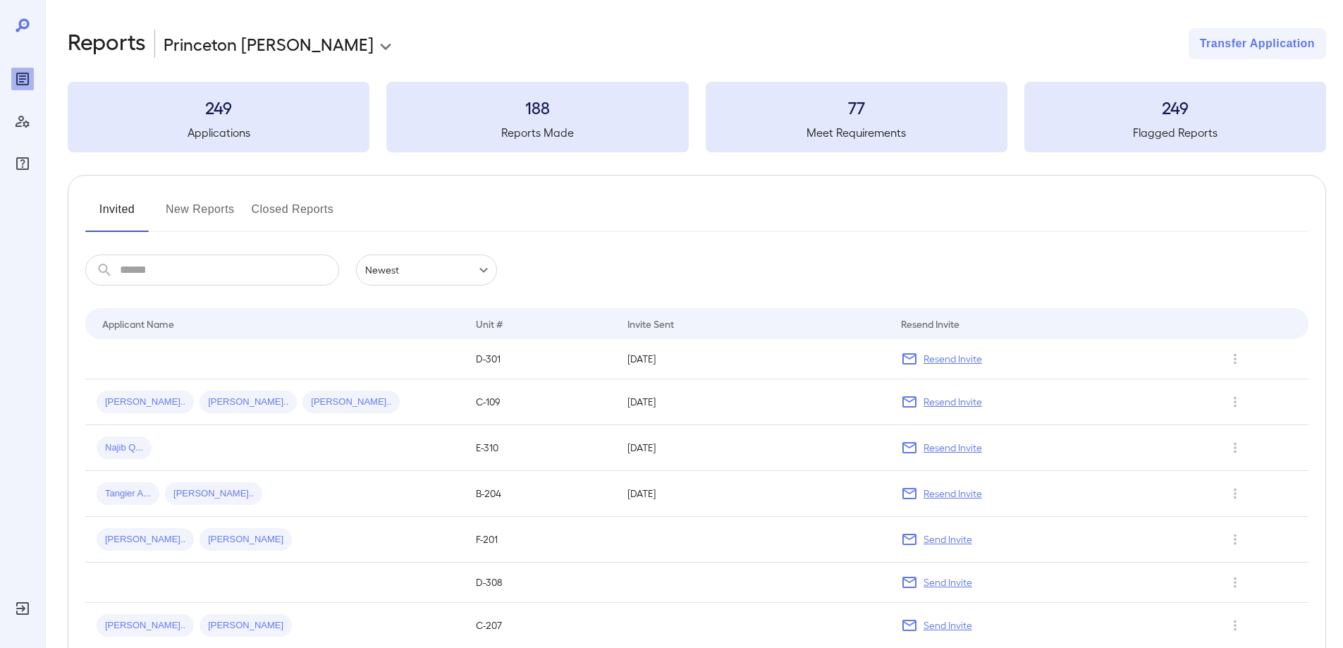
click at [118, 210] on button "Invited" at bounding box center [116, 215] width 63 height 34
click at [115, 209] on button "Invited" at bounding box center [116, 215] width 63 height 34
